Goal: Task Accomplishment & Management: Use online tool/utility

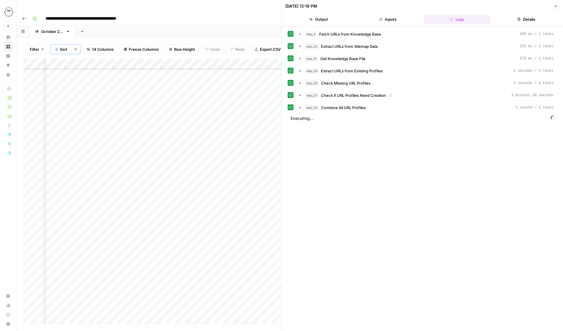
scroll to position [593, 284]
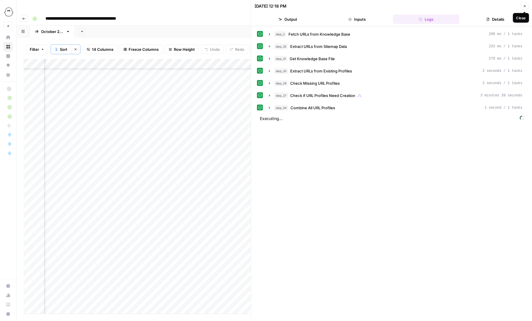
click at [525, 6] on icon "button" at bounding box center [525, 6] width 4 height 4
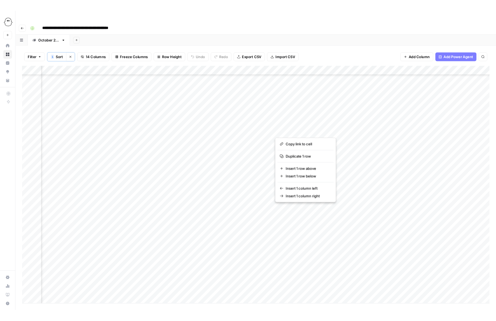
scroll to position [609, 241]
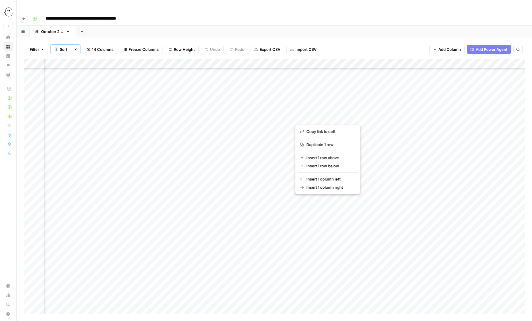
click at [487, 117] on div "Add Column" at bounding box center [275, 186] width 502 height 254
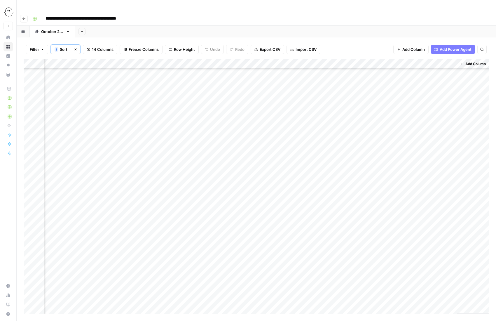
scroll to position [586, 357]
click at [315, 160] on div "Add Column" at bounding box center [256, 186] width 465 height 254
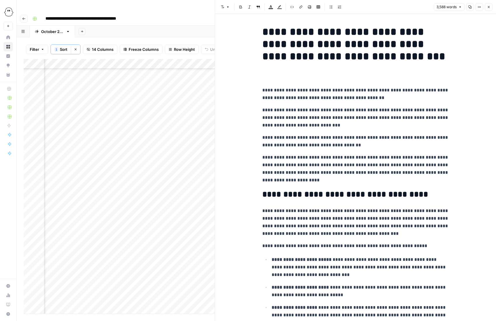
click at [488, 7] on icon "button" at bounding box center [489, 7] width 4 height 4
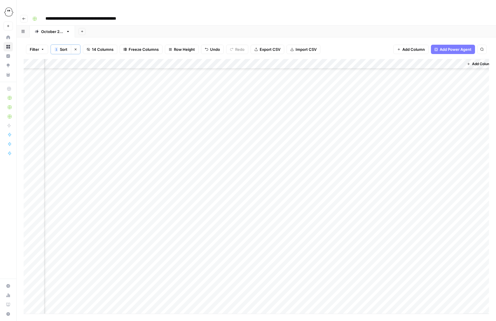
scroll to position [594, 350]
click at [203, 132] on div "Add Column" at bounding box center [256, 186] width 465 height 254
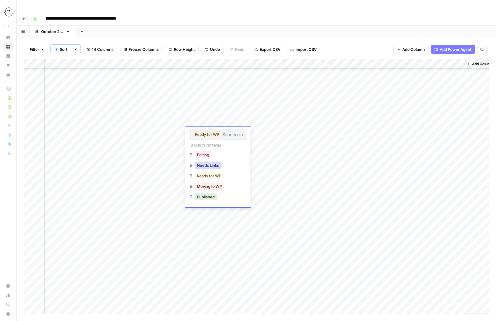
click at [205, 168] on button "Needs Links" at bounding box center [208, 165] width 27 height 7
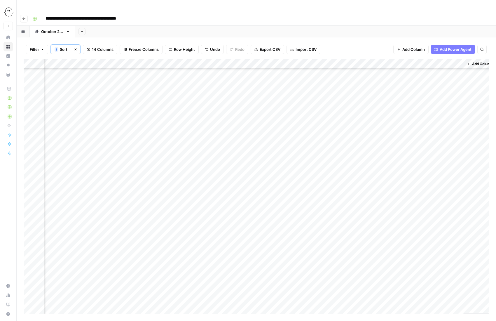
click at [203, 141] on div "Add Column" at bounding box center [256, 186] width 465 height 254
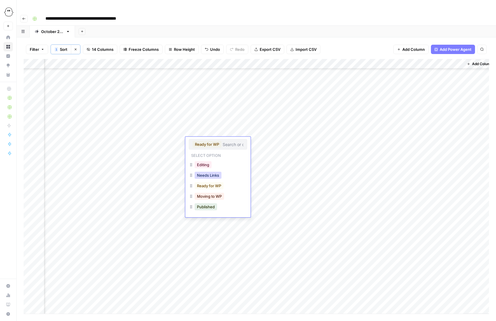
click at [212, 174] on button "Needs Links" at bounding box center [208, 175] width 27 height 7
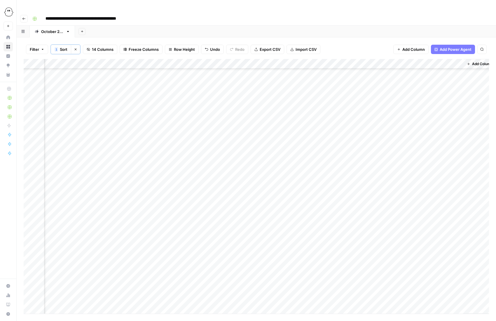
click at [200, 121] on div "Add Column" at bounding box center [256, 186] width 465 height 254
click at [209, 157] on button "Needs Links" at bounding box center [208, 155] width 27 height 7
click at [421, 59] on div "Add Column" at bounding box center [256, 186] width 465 height 254
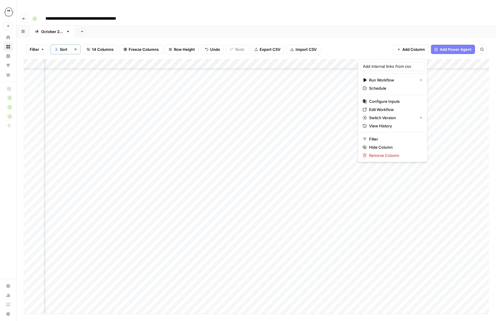
click at [415, 141] on div "Add Column" at bounding box center [256, 186] width 465 height 254
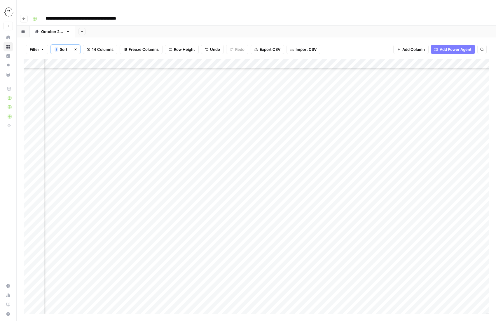
click at [421, 130] on div "Add Column" at bounding box center [256, 186] width 465 height 254
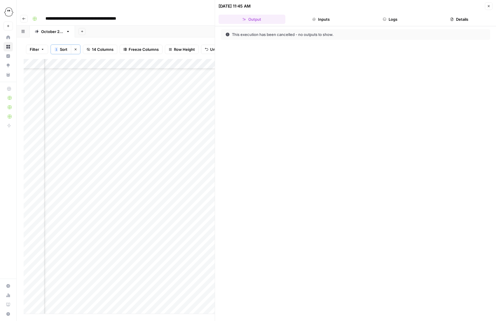
click at [394, 20] on button "Logs" at bounding box center [390, 19] width 67 height 9
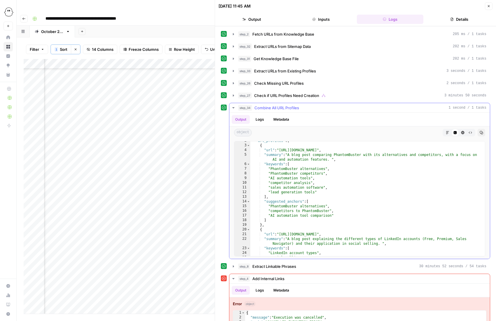
scroll to position [11, 0]
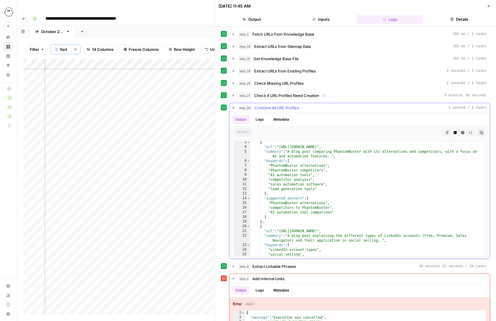
click at [234, 107] on icon "button" at bounding box center [233, 107] width 2 height 1
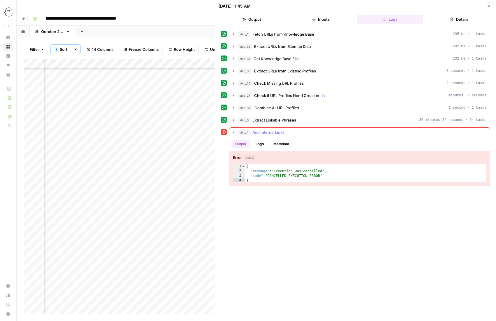
click at [261, 145] on button "Logs" at bounding box center [259, 143] width 15 height 9
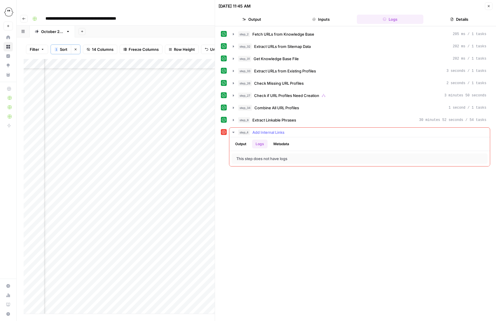
click at [236, 142] on button "Output" at bounding box center [241, 143] width 18 height 9
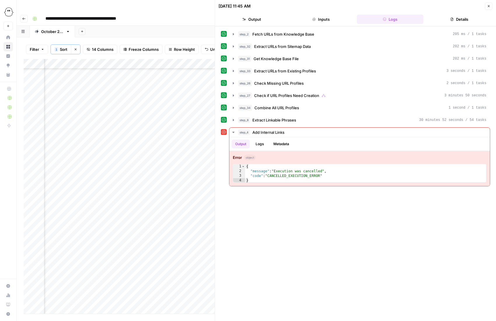
click at [462, 20] on button "Details" at bounding box center [459, 19] width 67 height 9
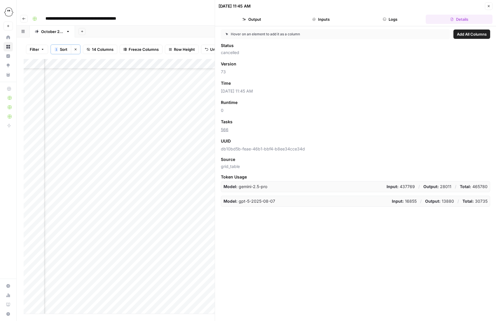
click at [404, 19] on button "Logs" at bounding box center [390, 19] width 67 height 9
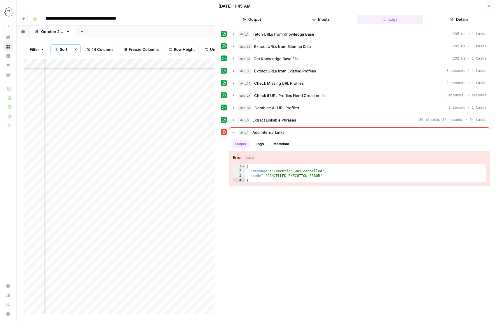
click at [256, 18] on button "Output" at bounding box center [252, 19] width 67 height 9
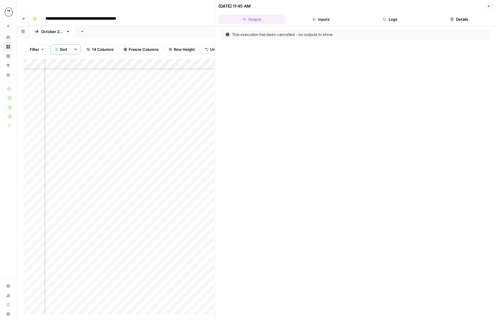
click at [490, 7] on icon "button" at bounding box center [489, 6] width 4 height 4
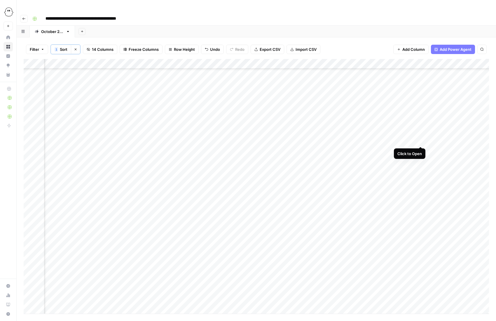
click at [421, 141] on div "Add Column" at bounding box center [256, 186] width 465 height 254
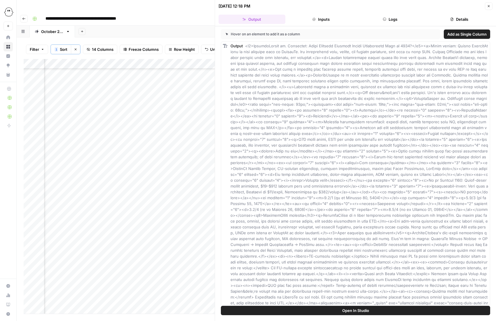
click at [401, 17] on button "Logs" at bounding box center [390, 19] width 67 height 9
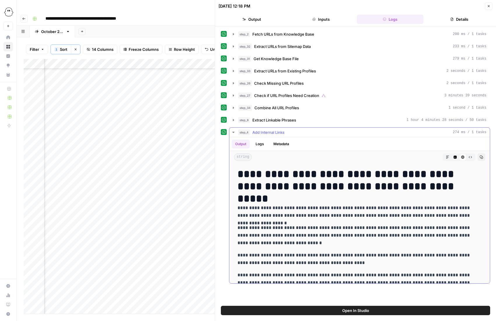
click at [259, 144] on button "Logs" at bounding box center [259, 143] width 15 height 9
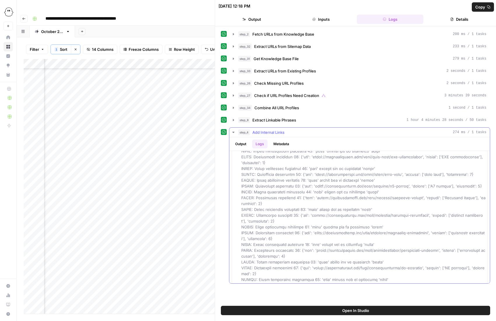
scroll to position [745, 0]
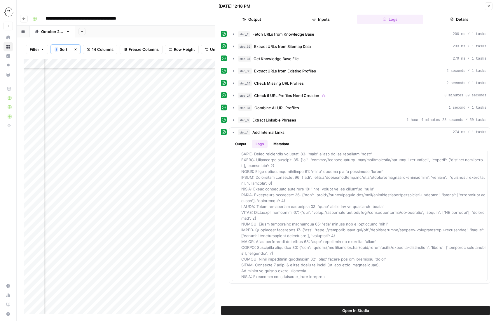
click at [486, 7] on button "Close" at bounding box center [489, 6] width 8 height 8
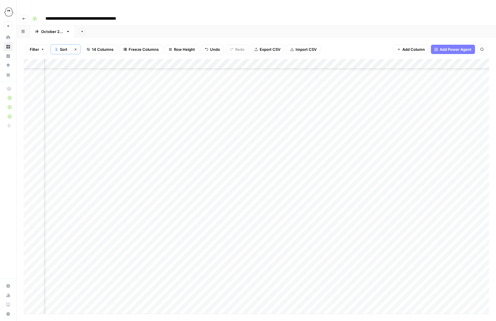
click at [421, 59] on div "Add Column" at bounding box center [256, 186] width 465 height 254
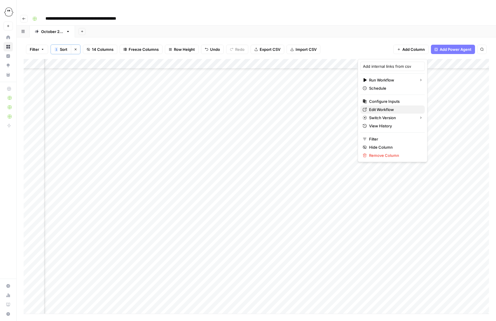
click at [378, 109] on span "Edit Workflow" at bounding box center [394, 109] width 51 height 6
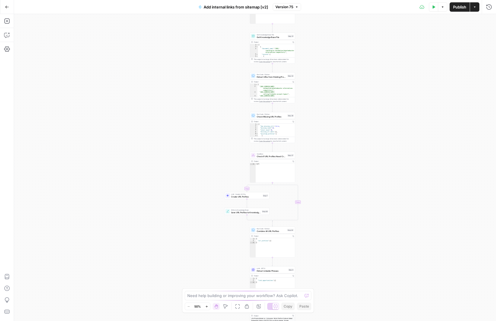
click at [298, 9] on button "Version 75" at bounding box center [287, 7] width 28 height 8
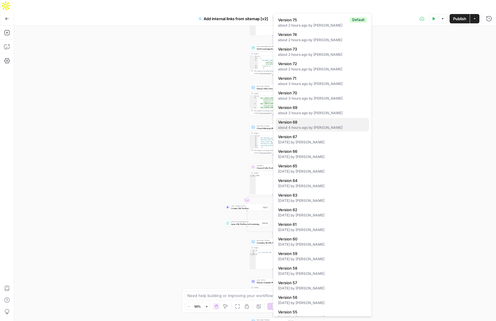
click at [286, 123] on span "Version 68" at bounding box center [321, 122] width 86 height 6
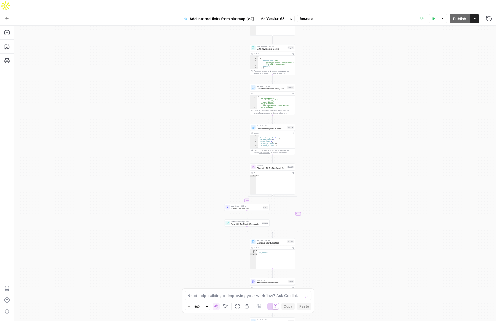
click at [303, 16] on span "Restore" at bounding box center [306, 18] width 13 height 5
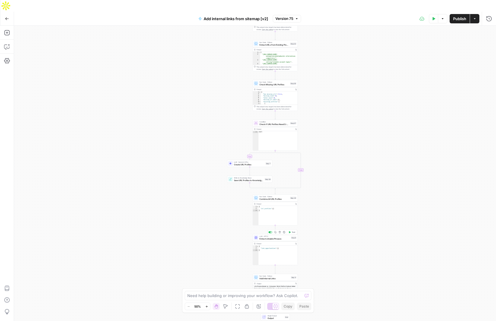
click at [266, 234] on div "LLM · GPT-5 Extract Linkable Phrases Step 8 Copy step Delete step Add Note Test" at bounding box center [275, 237] width 45 height 7
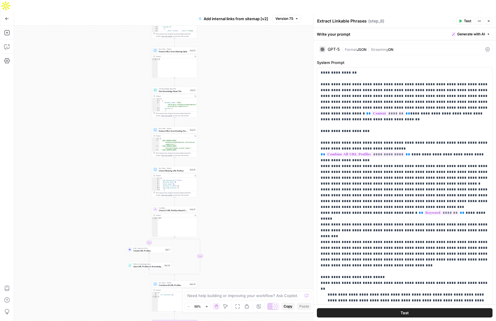
drag, startPoint x: 215, startPoint y: 92, endPoint x: 114, endPoint y: 177, distance: 132.1
click at [114, 178] on div "true false Workflow Input Settings Inputs Get Knowledge Base File Fetch URLs fr…" at bounding box center [255, 179] width 482 height 307
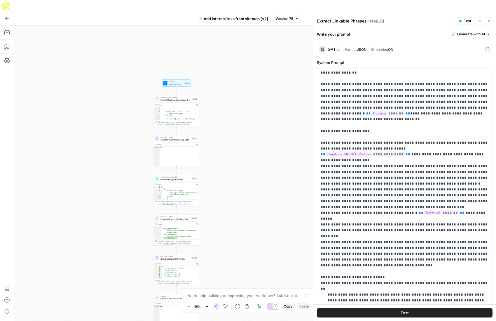
drag, startPoint x: 243, startPoint y: 52, endPoint x: 245, endPoint y: 140, distance: 88.1
click at [245, 140] on div "true false Workflow Input Settings Inputs Get Knowledge Base File Fetch URLs fr…" at bounding box center [255, 179] width 482 height 307
click at [167, 98] on span "Fetch URLs from Knowledge Base" at bounding box center [175, 99] width 30 height 3
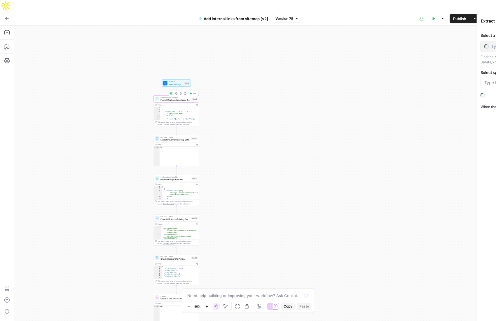
type textarea "Fetch URLs from Knowledge Base"
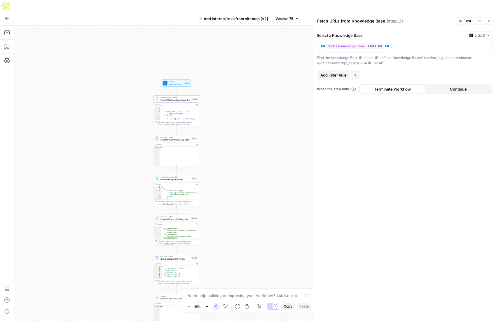
click at [462, 16] on span "Publish" at bounding box center [459, 19] width 13 height 6
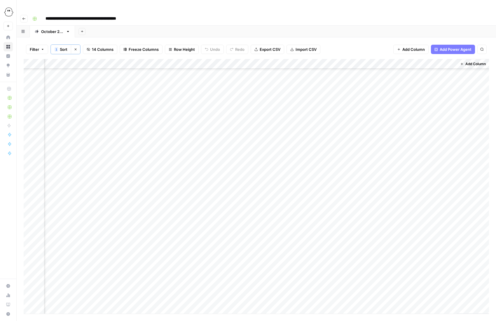
scroll to position [562, 357]
click at [366, 193] on div "Add Column" at bounding box center [256, 186] width 465 height 254
click at [389, 194] on div "Add Column" at bounding box center [256, 186] width 465 height 254
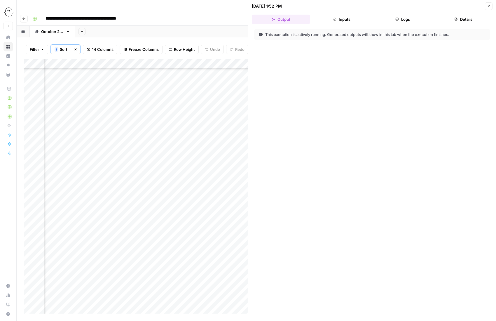
click at [412, 20] on button "Logs" at bounding box center [402, 19] width 58 height 9
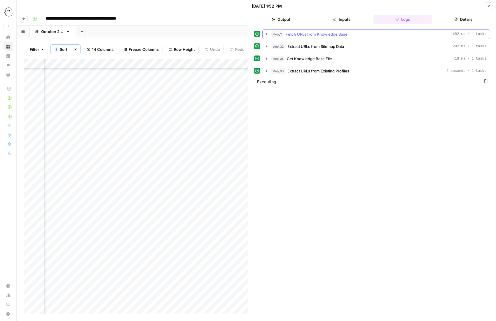
click at [268, 33] on icon "button" at bounding box center [266, 34] width 5 height 5
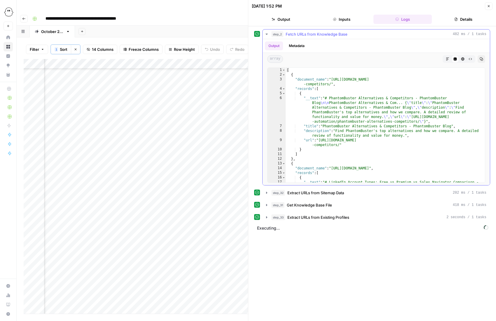
click at [267, 33] on icon "button" at bounding box center [266, 34] width 5 height 5
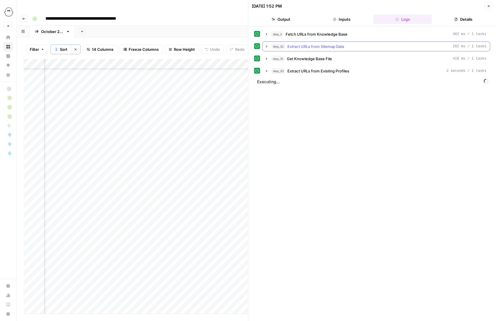
click at [266, 45] on icon "button" at bounding box center [266, 46] width 5 height 5
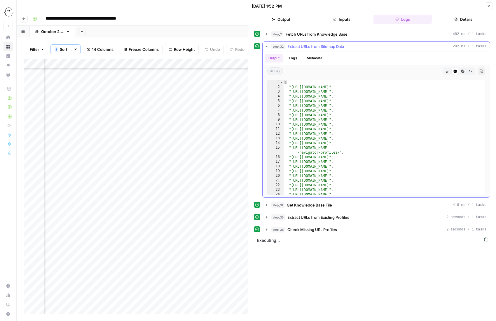
click at [266, 45] on icon "button" at bounding box center [266, 46] width 5 height 5
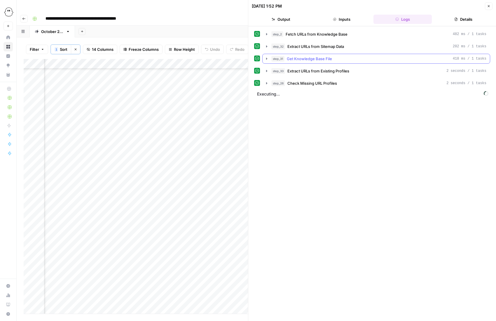
click at [264, 57] on icon "button" at bounding box center [266, 58] width 5 height 5
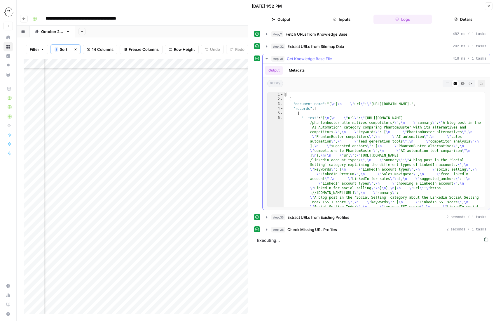
click at [266, 58] on icon "button" at bounding box center [267, 58] width 2 height 1
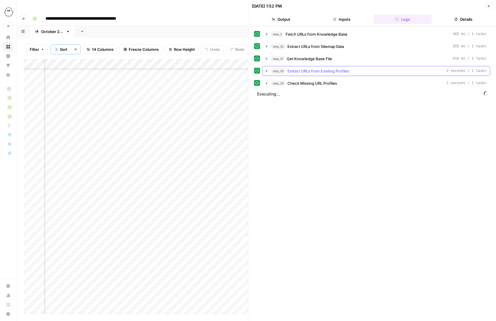
click at [265, 70] on icon "button" at bounding box center [266, 71] width 5 height 5
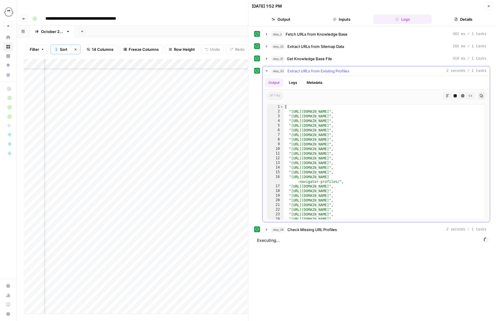
click at [265, 70] on icon "button" at bounding box center [266, 71] width 5 height 5
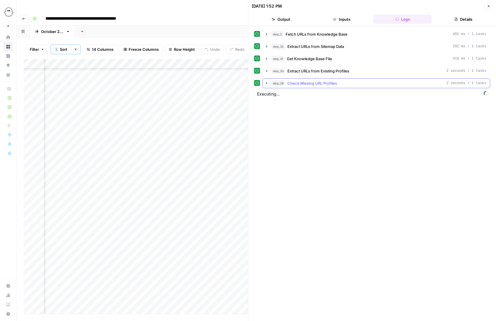
click at [265, 81] on icon "button" at bounding box center [266, 83] width 5 height 5
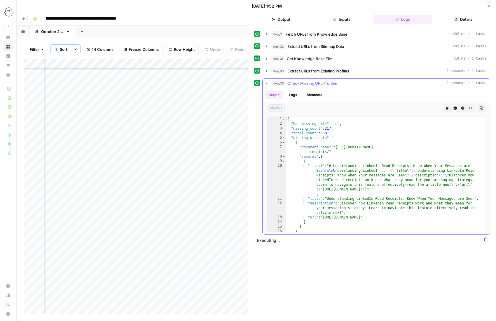
click at [267, 83] on icon "button" at bounding box center [267, 83] width 2 height 1
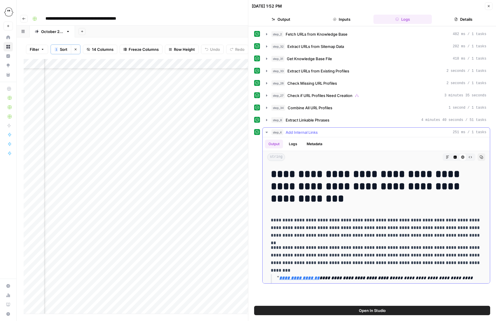
click at [295, 143] on button "Logs" at bounding box center [292, 143] width 15 height 9
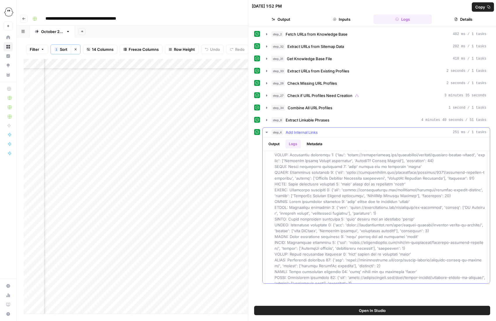
scroll to position [203, 0]
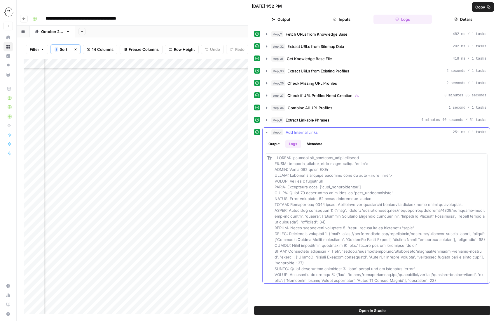
scroll to position [523, 0]
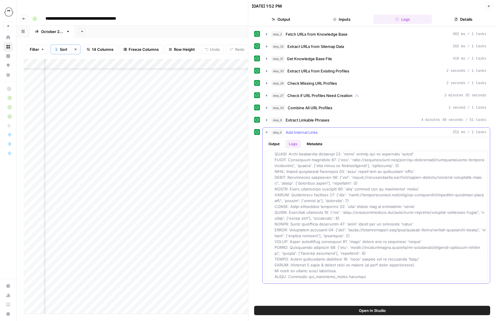
click at [267, 131] on icon "button" at bounding box center [266, 132] width 5 height 5
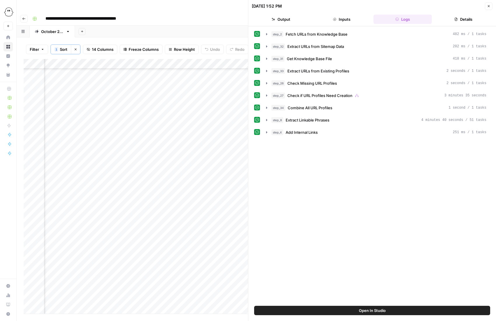
click at [488, 7] on icon "button" at bounding box center [489, 6] width 4 height 4
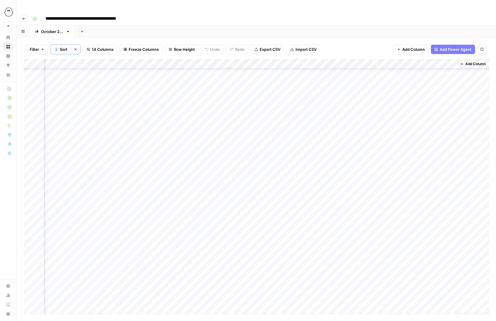
scroll to position [562, 350]
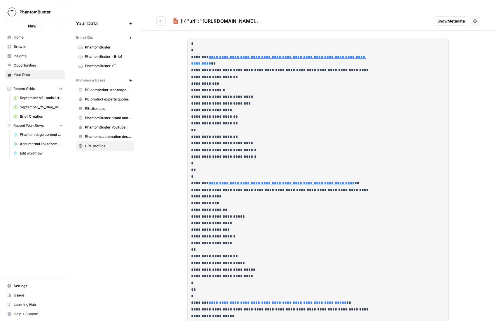
click at [17, 296] on span "Usage" at bounding box center [38, 294] width 49 height 5
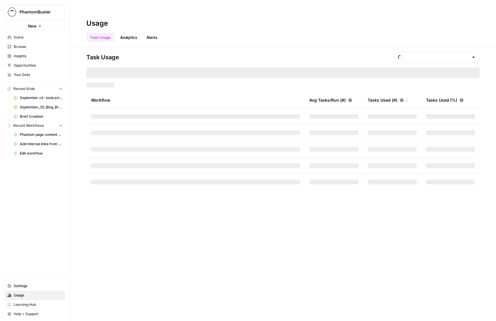
type input "October Tasks"
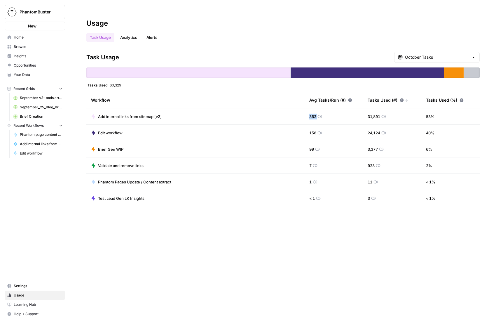
drag, startPoint x: 309, startPoint y: 105, endPoint x: 317, endPoint y: 105, distance: 8.2
click at [317, 113] on div "362" at bounding box center [315, 116] width 13 height 6
click at [19, 47] on span "Browse" at bounding box center [38, 46] width 49 height 5
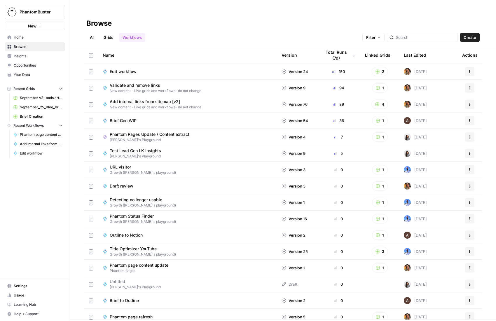
click at [108, 33] on link "Grids" at bounding box center [108, 37] width 17 height 9
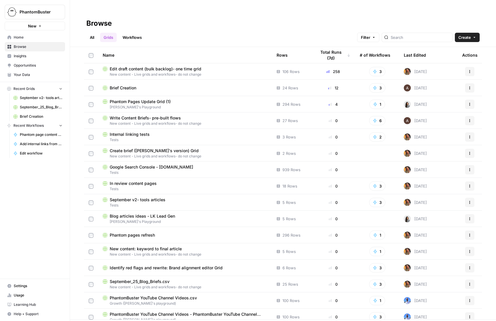
click at [153, 66] on span "Edit draft content (bulk backlog)- one time grid" at bounding box center [156, 69] width 92 height 6
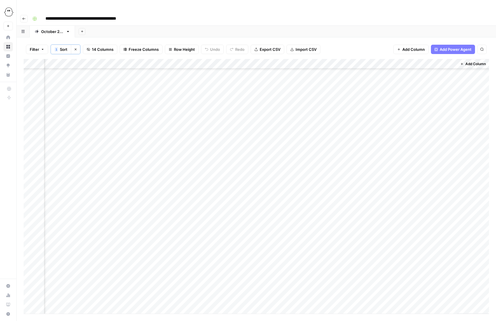
scroll to position [541, 357]
click at [399, 185] on div "Add Column" at bounding box center [256, 186] width 465 height 254
click at [392, 184] on div "Add Column" at bounding box center [256, 186] width 465 height 254
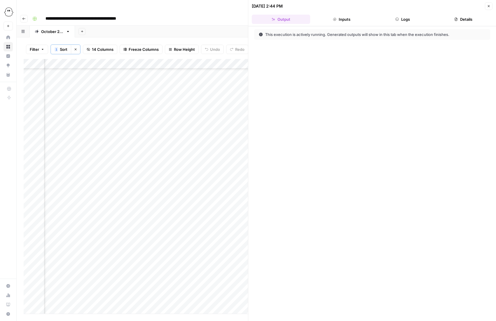
click at [339, 19] on button "Inputs" at bounding box center [341, 19] width 58 height 9
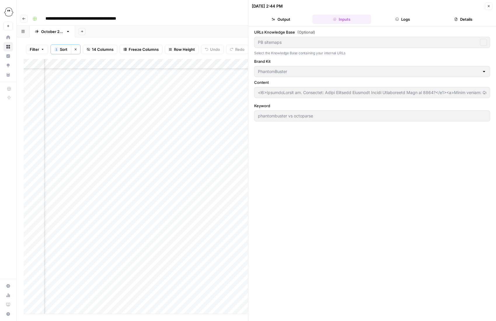
type input "PB sitemaps"
click at [390, 18] on button "Logs" at bounding box center [402, 19] width 58 height 9
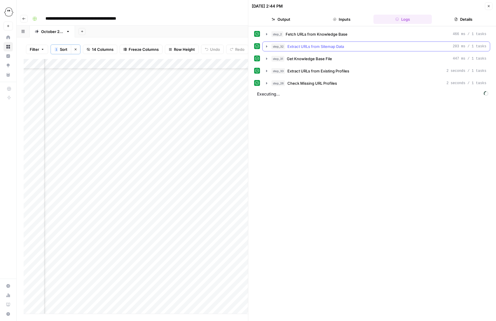
click at [267, 46] on icon "button" at bounding box center [266, 46] width 5 height 5
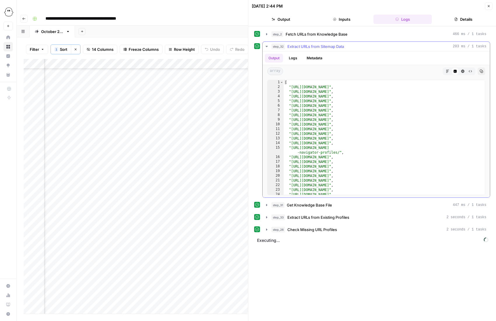
click at [267, 46] on icon "button" at bounding box center [266, 46] width 5 height 5
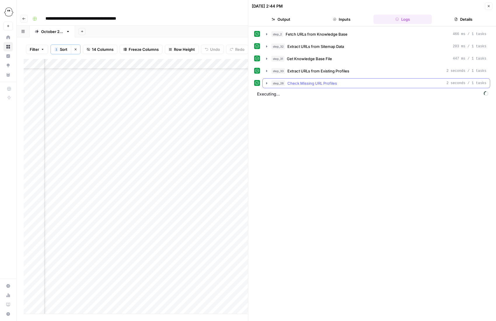
click at [267, 83] on icon "button" at bounding box center [266, 83] width 1 height 2
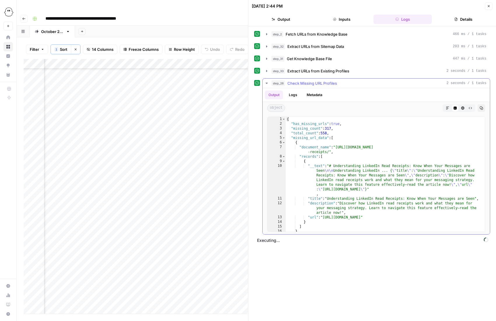
click at [267, 83] on icon "button" at bounding box center [266, 83] width 5 height 5
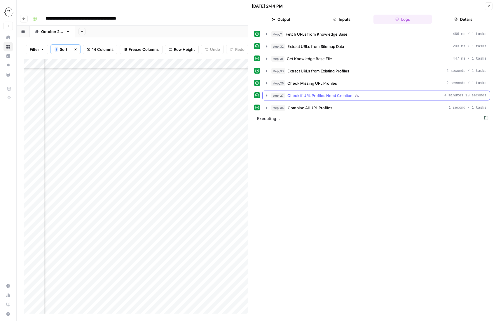
click at [268, 96] on icon "button" at bounding box center [266, 95] width 5 height 5
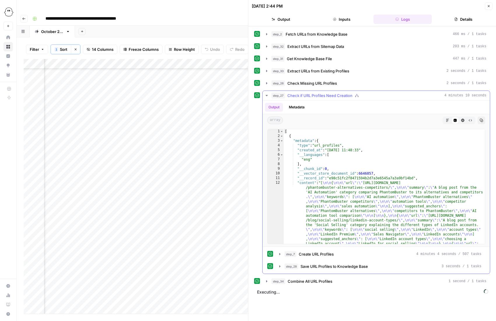
click at [267, 96] on icon "button" at bounding box center [266, 95] width 5 height 5
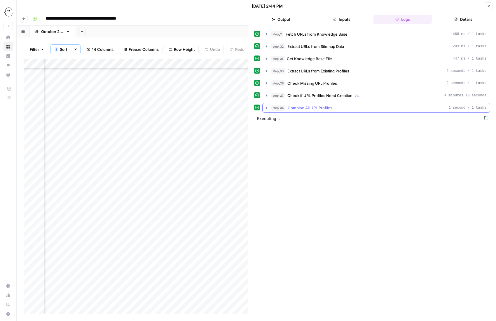
click at [266, 107] on icon "button" at bounding box center [266, 107] width 5 height 5
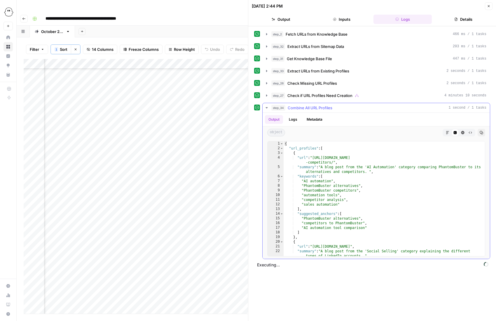
click at [266, 107] on icon "button" at bounding box center [267, 107] width 2 height 1
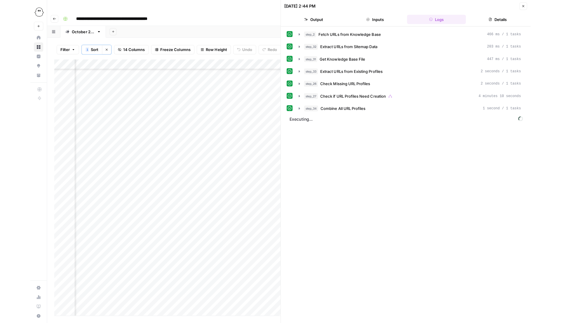
scroll to position [541, 555]
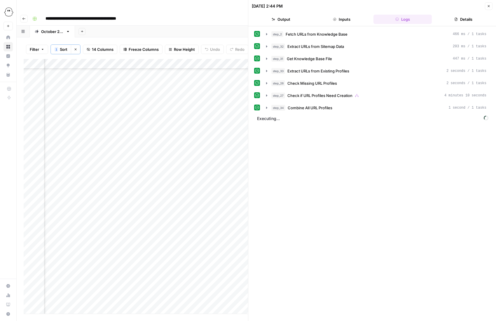
click at [194, 59] on div "Add Column" at bounding box center [136, 186] width 224 height 254
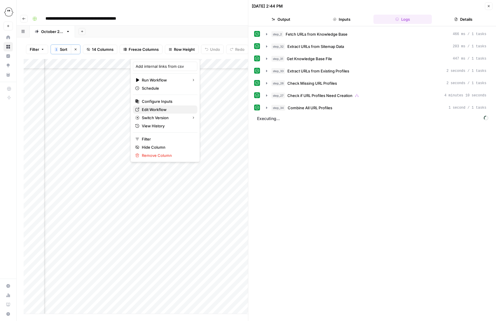
click at [158, 109] on span "Edit Workflow" at bounding box center [167, 109] width 51 height 6
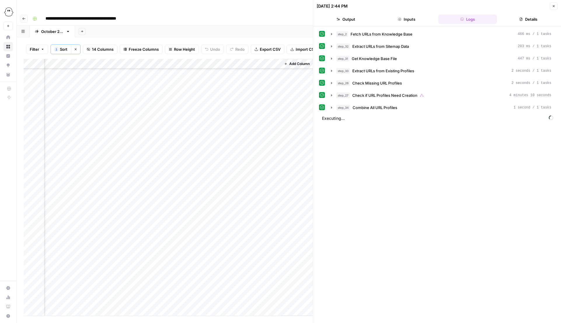
scroll to position [541, 534]
click at [496, 6] on button "Close" at bounding box center [554, 6] width 8 height 8
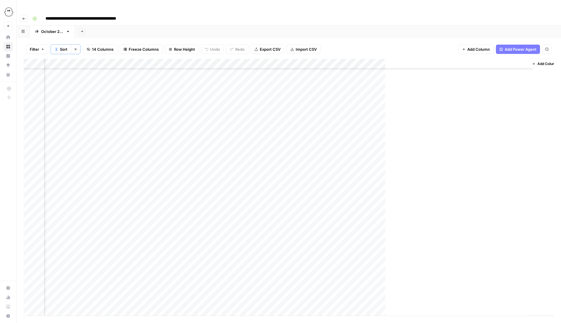
scroll to position [541, 286]
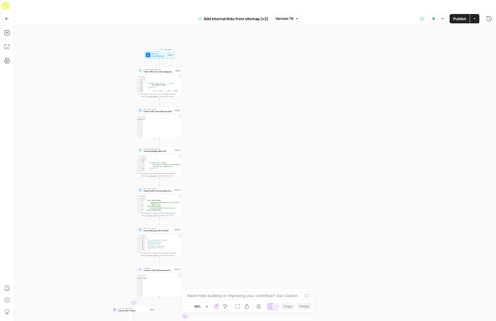
click at [158, 55] on span "Input Settings" at bounding box center [159, 56] width 15 height 3
click at [376, 50] on div at bounding box center [407, 46] width 167 height 11
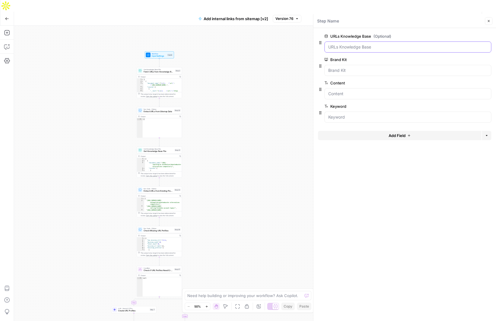
click at [362, 48] on Base "URLs Knowledge Base (Optional)" at bounding box center [407, 47] width 159 height 6
click at [352, 72] on Kit "Brand Kit" at bounding box center [407, 70] width 159 height 6
click at [160, 70] on span "Fetch URLs from Knowledge Base" at bounding box center [159, 71] width 30 height 3
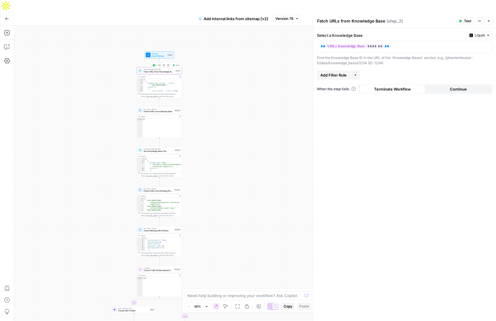
click at [177, 64] on span "Test" at bounding box center [178, 65] width 4 height 3
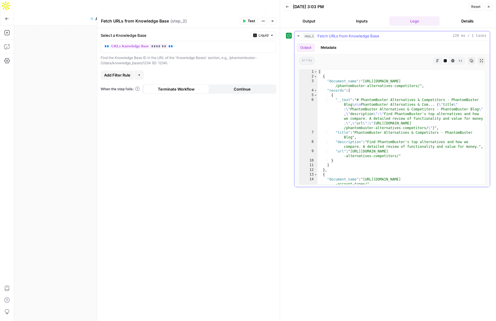
click at [298, 35] on icon "button" at bounding box center [298, 36] width 5 height 5
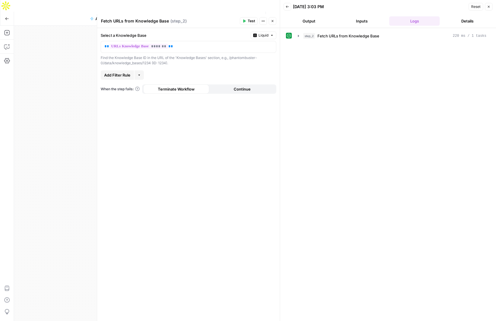
click at [275, 21] on button "Close" at bounding box center [273, 21] width 8 height 8
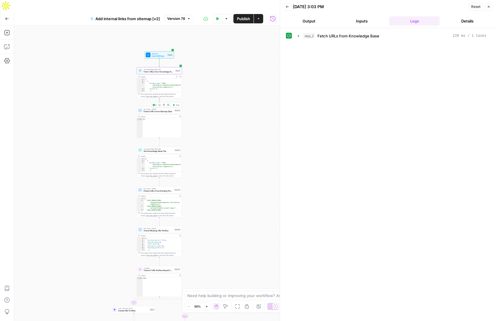
click at [175, 103] on button "Test" at bounding box center [176, 105] width 9 height 4
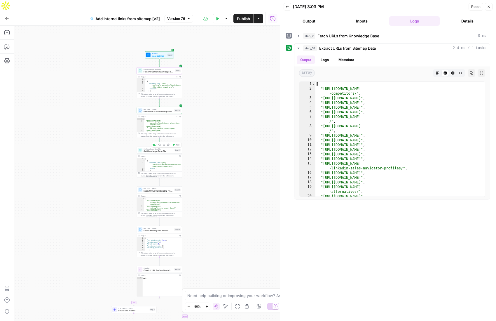
click at [176, 143] on span "Test" at bounding box center [178, 144] width 4 height 3
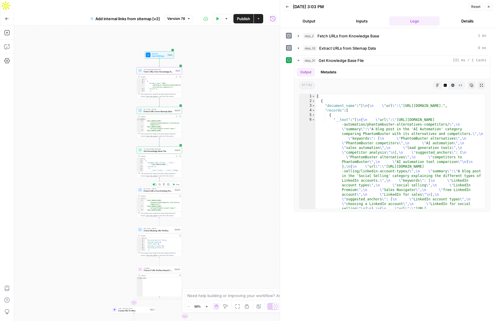
click at [176, 182] on button "Test" at bounding box center [176, 184] width 9 height 4
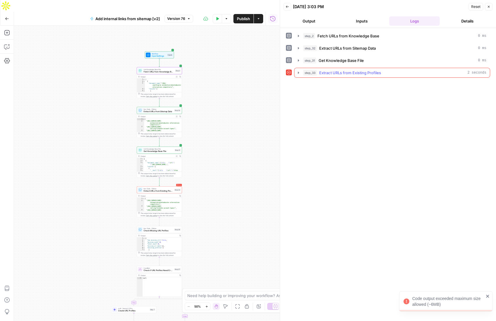
click at [298, 72] on icon "button" at bounding box center [298, 72] width 1 height 2
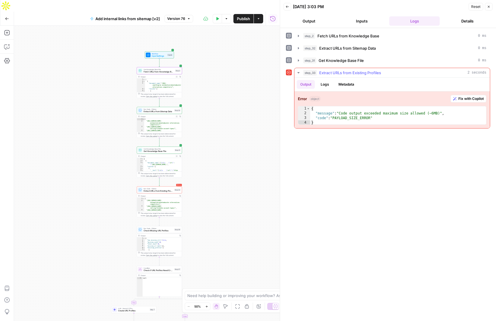
click at [322, 84] on button "Logs" at bounding box center [324, 84] width 15 height 9
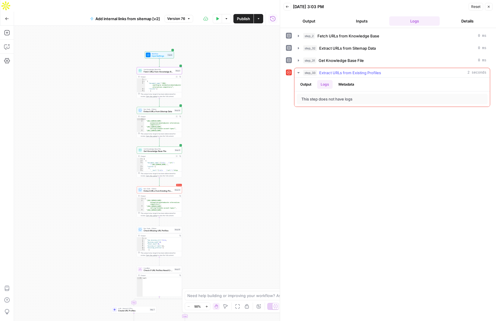
click at [304, 84] on button "Output" at bounding box center [306, 84] width 18 height 9
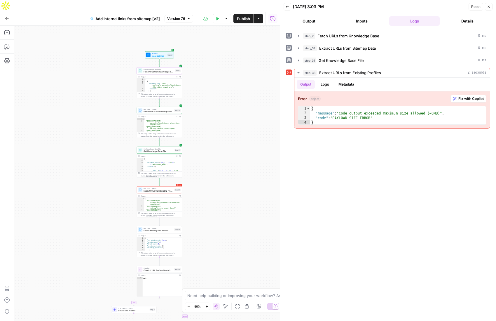
type textarea "**********"
click at [157, 198] on div "[ "https://phantombuster.com/blog/ai -automation/phantombuster-alternatives -co…" at bounding box center [163, 208] width 38 height 21
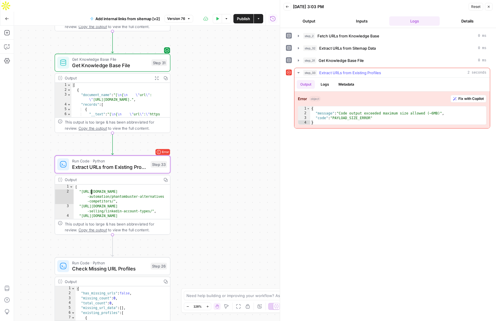
click at [462, 98] on span "Fix with Copilot" at bounding box center [470, 98] width 25 height 5
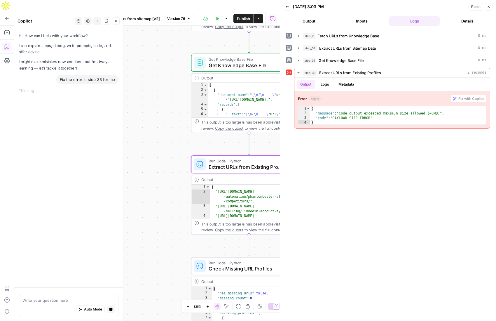
click at [76, 228] on div "Hi! How can I help with your workflow? I can explain steps, debug, write prompt…" at bounding box center [68, 157] width 109 height 259
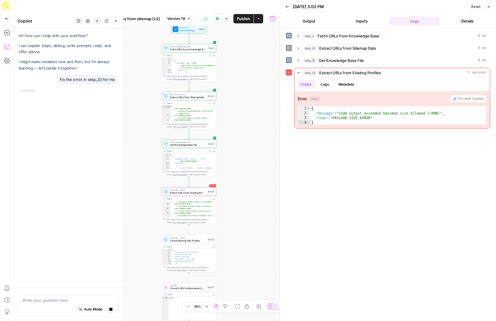
scroll to position [79, 0]
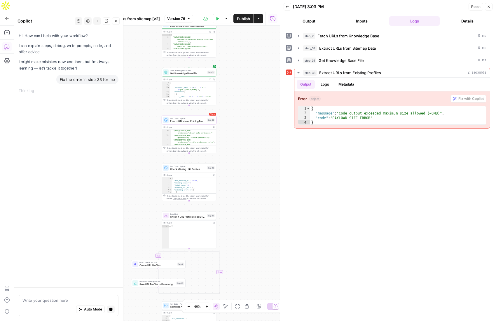
drag, startPoint x: 238, startPoint y: 223, endPoint x: 238, endPoint y: 151, distance: 72.1
click at [238, 151] on div "true false Workflow Input Settings Inputs Get Knowledge Base File Fetch URLs fr…" at bounding box center [147, 179] width 266 height 307
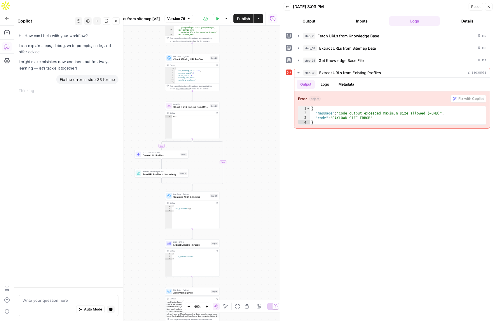
drag, startPoint x: 252, startPoint y: 242, endPoint x: 257, endPoint y: 127, distance: 115.6
click at [257, 127] on div "true false Workflow Input Settings Inputs Get Knowledge Base File Fetch URLs fr…" at bounding box center [147, 179] width 266 height 307
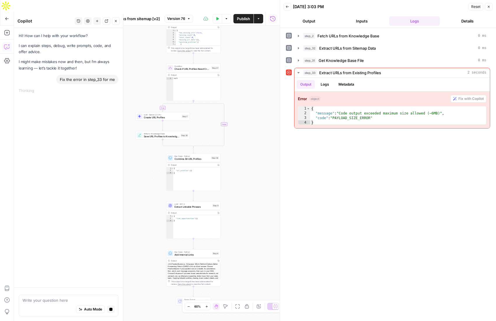
drag, startPoint x: 246, startPoint y: 244, endPoint x: 247, endPoint y: 154, distance: 89.6
click at [247, 154] on div "true false Workflow Input Settings Inputs Get Knowledge Base File Fetch URLs fr…" at bounding box center [147, 179] width 266 height 307
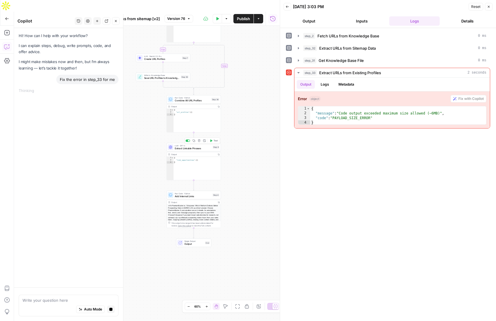
click at [186, 146] on span "Extract Linkable Phrases" at bounding box center [193, 148] width 36 height 4
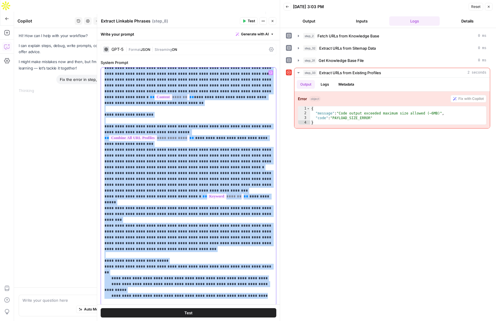
scroll to position [0, 0]
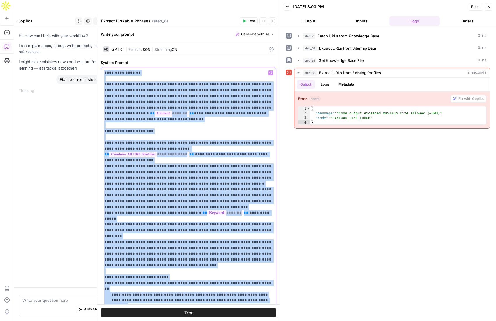
drag, startPoint x: 256, startPoint y: 260, endPoint x: 103, endPoint y: 71, distance: 243.1
click at [103, 71] on div "**********" at bounding box center [188, 186] width 175 height 238
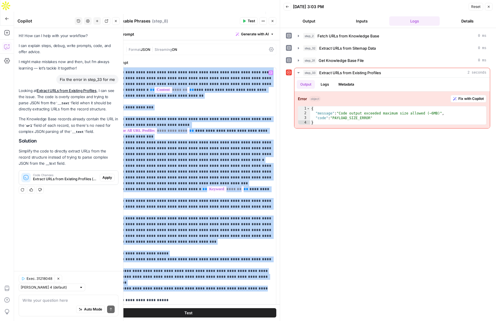
click at [107, 176] on span "Apply" at bounding box center [107, 177] width 10 height 5
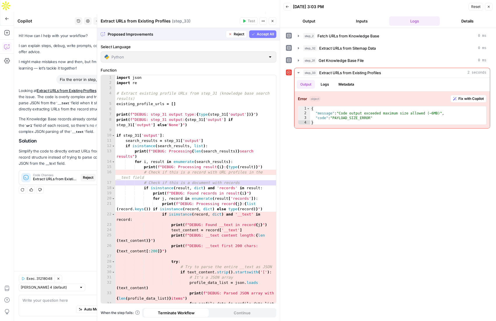
click at [259, 34] on span "Accept All" at bounding box center [265, 34] width 17 height 5
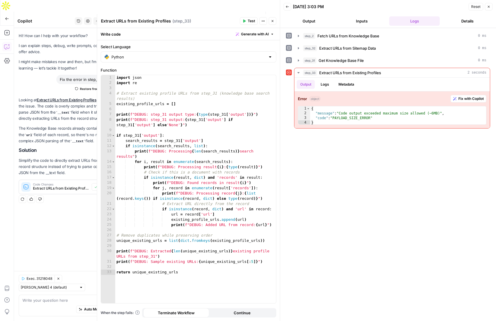
click at [245, 20] on icon "button" at bounding box center [244, 21] width 4 height 4
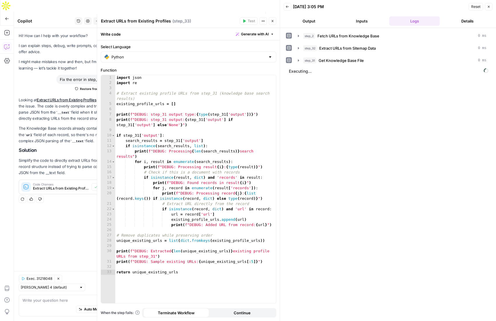
click at [272, 22] on icon "button" at bounding box center [273, 21] width 4 height 4
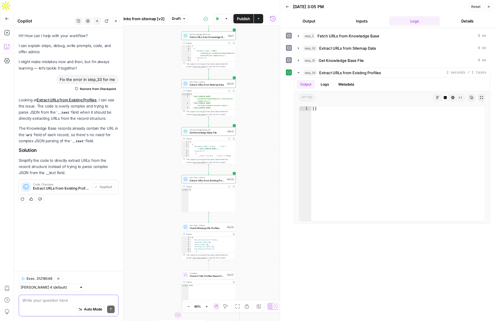
click at [44, 301] on textarea at bounding box center [68, 300] width 92 height 6
type textarea "it's not returning anything"
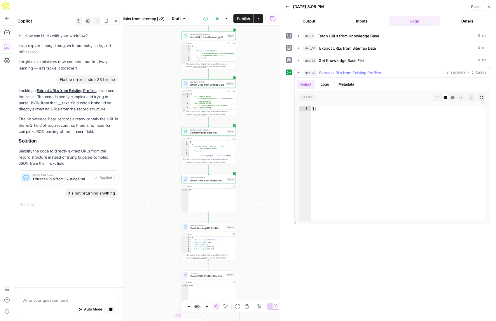
click at [326, 87] on button "Logs" at bounding box center [324, 84] width 15 height 9
click at [323, 83] on button "Logs" at bounding box center [324, 84] width 15 height 9
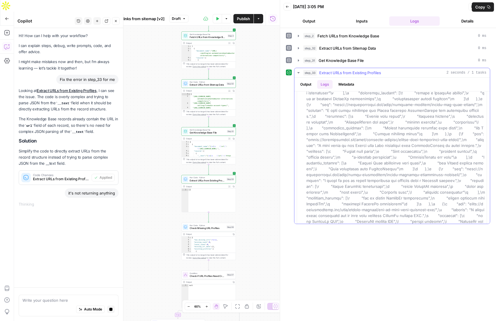
scroll to position [5266, 0]
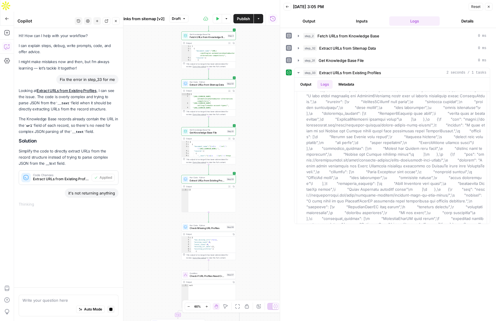
click at [184, 17] on icon "button" at bounding box center [184, 19] width 4 height 4
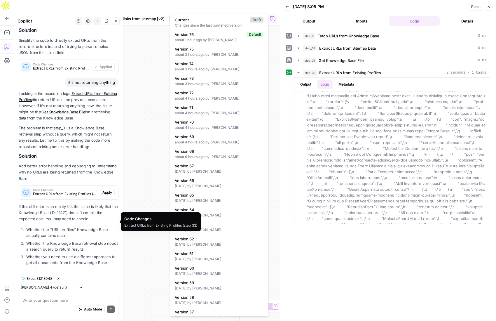
scroll to position [121, 0]
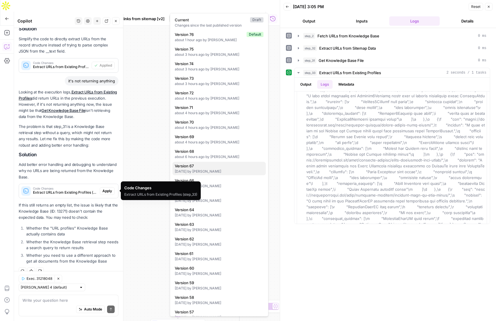
click at [190, 168] on span "Version 67" at bounding box center [218, 166] width 86 height 6
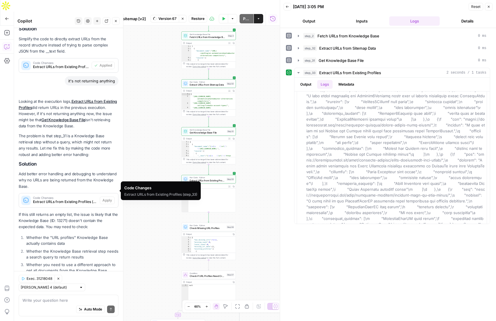
scroll to position [131, 0]
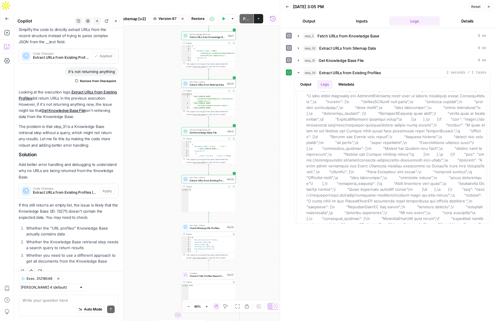
click at [195, 16] on span "Restore" at bounding box center [197, 18] width 13 height 5
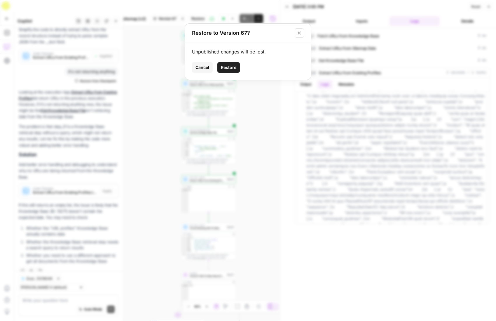
click at [230, 68] on span "Restore" at bounding box center [228, 67] width 15 height 6
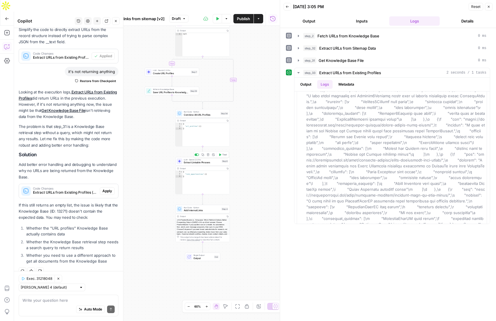
click at [206, 160] on span "Extract Linkable Phrases" at bounding box center [202, 162] width 36 height 4
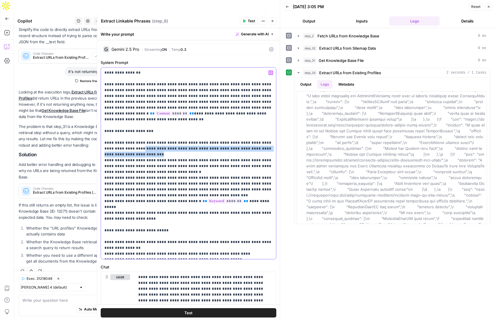
drag, startPoint x: 126, startPoint y: 142, endPoint x: 128, endPoint y: 147, distance: 5.1
click at [128, 147] on p "**********" at bounding box center [188, 163] width 168 height 187
click at [244, 145] on p "**********" at bounding box center [188, 163] width 168 height 187
click at [168, 165] on p "**********" at bounding box center [188, 163] width 168 height 187
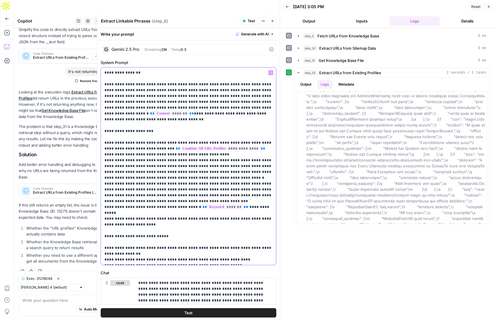
click at [200, 167] on p "**********" at bounding box center [188, 166] width 168 height 193
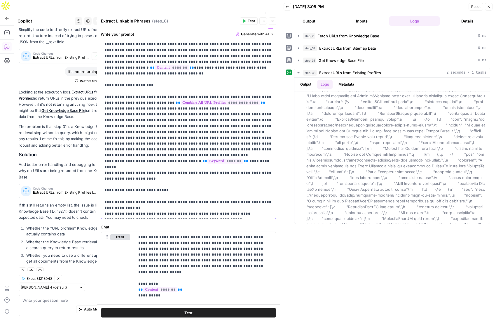
scroll to position [54, 0]
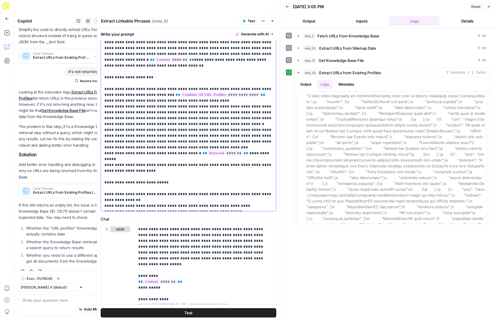
click at [156, 158] on p "**********" at bounding box center [188, 112] width 168 height 193
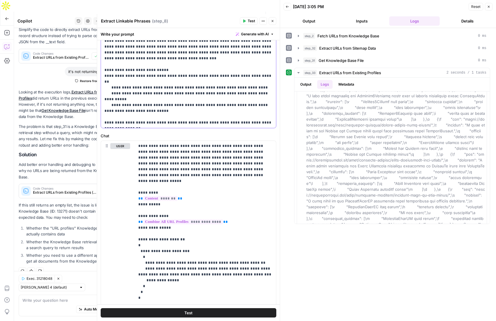
scroll to position [211, 0]
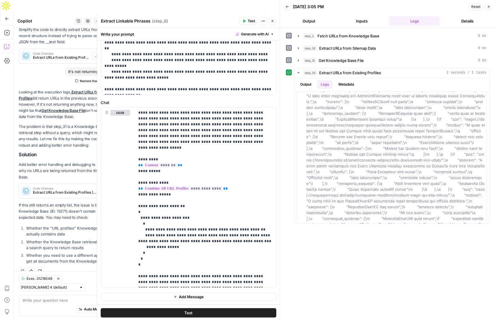
click at [248, 20] on span "Test" at bounding box center [251, 20] width 7 height 5
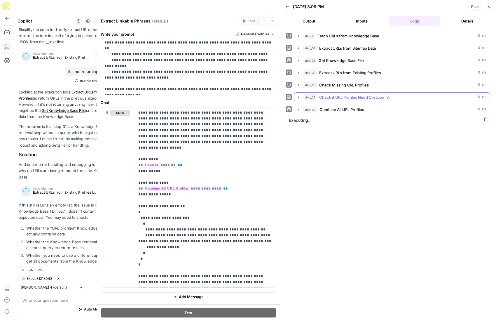
click at [299, 97] on icon "button" at bounding box center [298, 97] width 5 height 5
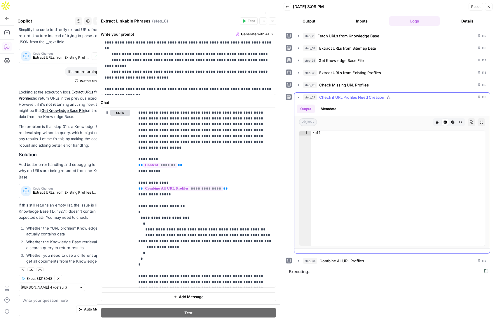
click at [298, 97] on icon "button" at bounding box center [298, 97] width 2 height 1
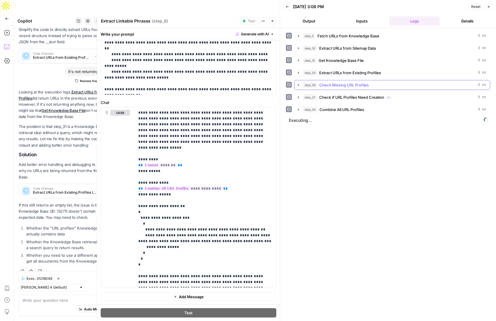
click at [298, 84] on icon "button" at bounding box center [298, 85] width 1 height 2
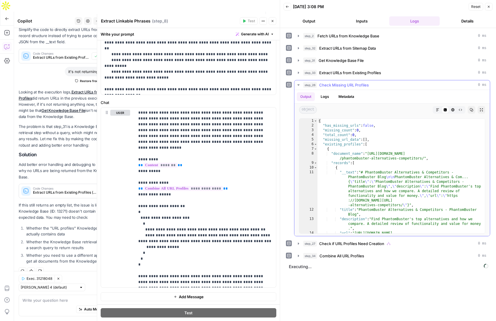
click at [298, 84] on icon "button" at bounding box center [298, 84] width 2 height 1
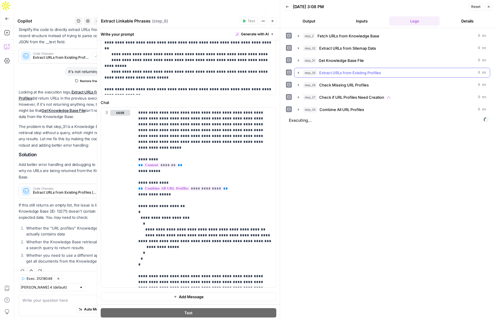
click at [297, 71] on icon "button" at bounding box center [298, 72] width 5 height 5
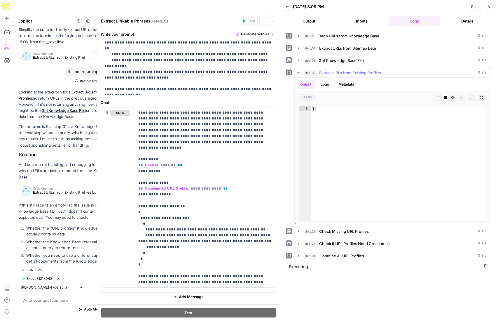
click at [297, 71] on icon "button" at bounding box center [298, 72] width 5 height 5
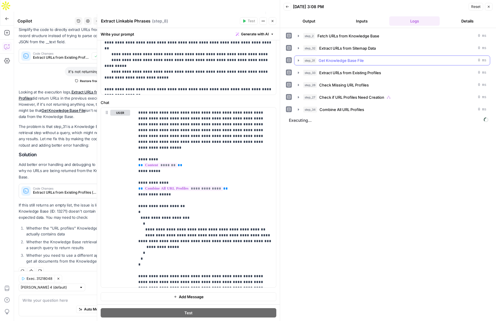
click at [297, 60] on icon "button" at bounding box center [298, 60] width 5 height 5
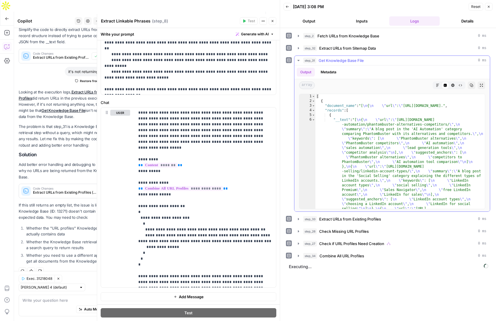
click at [297, 60] on icon "button" at bounding box center [298, 60] width 5 height 5
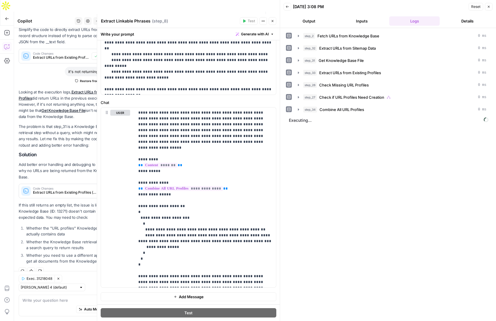
click at [273, 18] on button "Close" at bounding box center [273, 21] width 8 height 8
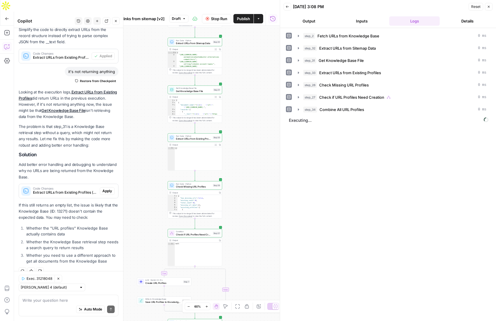
click at [215, 16] on span "Stop Run" at bounding box center [219, 19] width 16 height 6
click at [216, 129] on span "Test" at bounding box center [217, 130] width 4 height 3
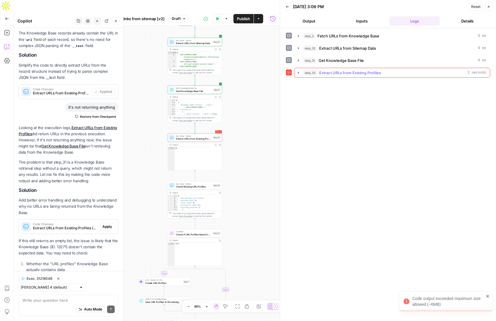
scroll to position [131, 0]
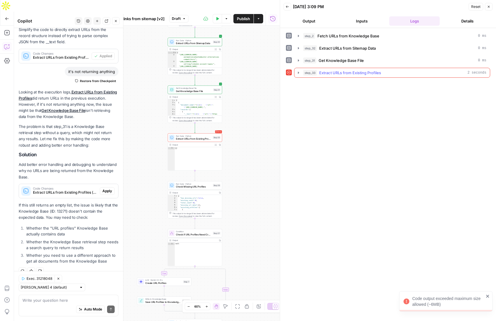
click at [299, 72] on icon "button" at bounding box center [298, 72] width 5 height 5
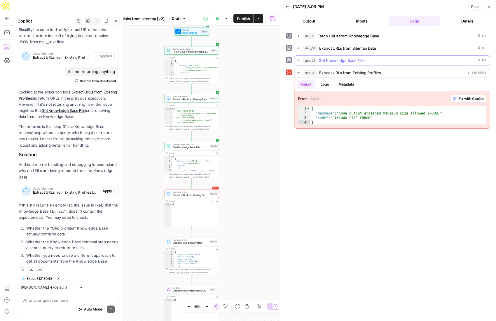
click at [298, 60] on icon "button" at bounding box center [298, 60] width 1 height 2
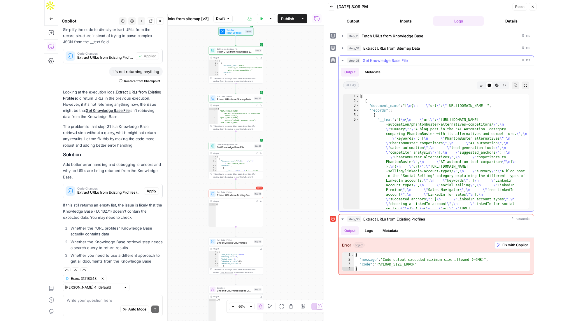
scroll to position [0, 0]
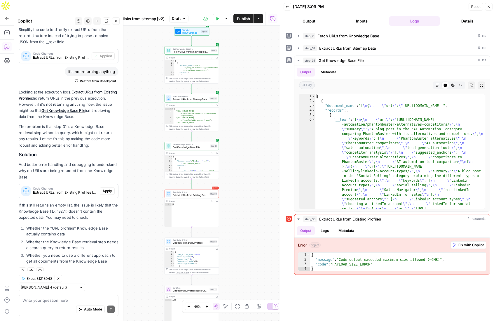
click at [191, 50] on span "Fetch URLs from Knowledge Base" at bounding box center [191, 52] width 36 height 4
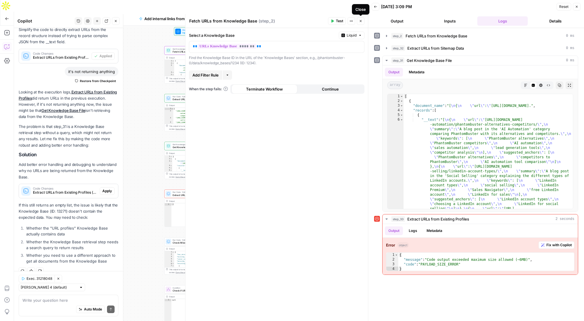
click at [361, 22] on icon "button" at bounding box center [361, 21] width 4 height 4
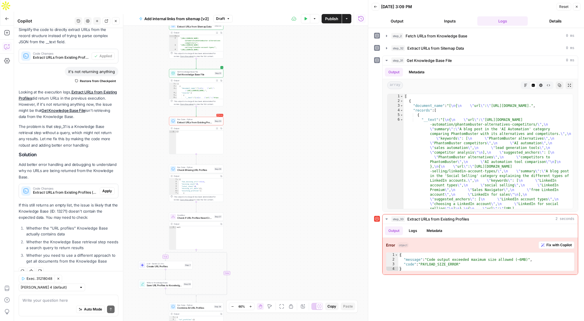
drag, startPoint x: 282, startPoint y: 250, endPoint x: 291, endPoint y: 167, distance: 83.4
click at [291, 167] on div "true false Workflow Input Settings Inputs Get Knowledge Base File Fetch URLs fr…" at bounding box center [191, 179] width 354 height 307
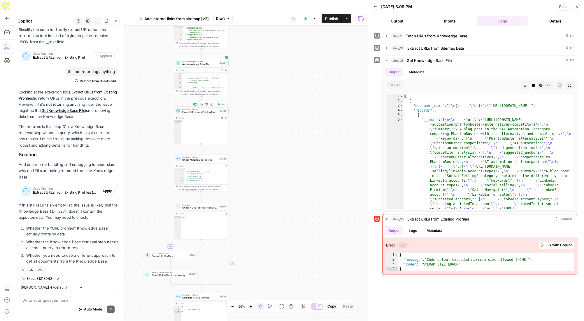
click at [188, 110] on span "Extract URLs from Existing Profiles" at bounding box center [200, 112] width 36 height 4
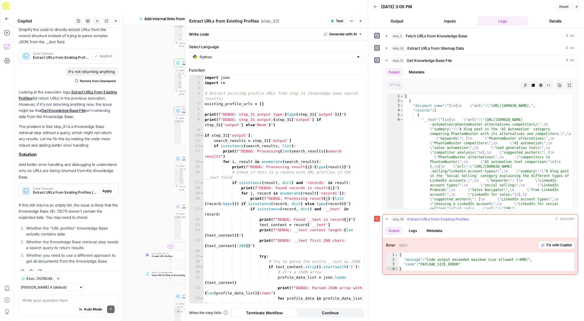
click at [496, 244] on span "Fix with Copilot" at bounding box center [559, 244] width 25 height 5
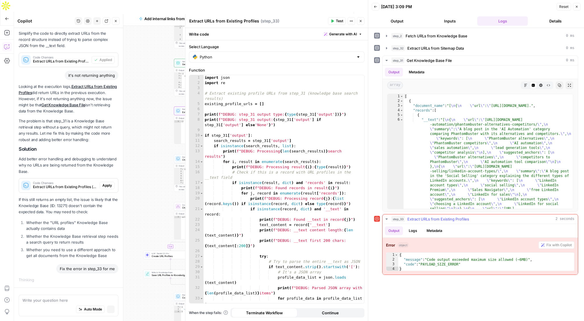
scroll to position [117, 0]
click at [360, 21] on icon "button" at bounding box center [361, 21] width 4 height 4
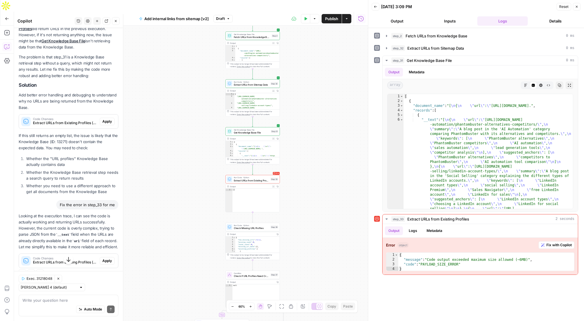
scroll to position [208, 0]
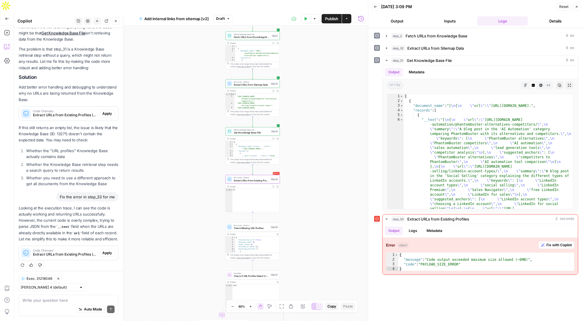
click at [108, 255] on span "Apply" at bounding box center [107, 252] width 10 height 5
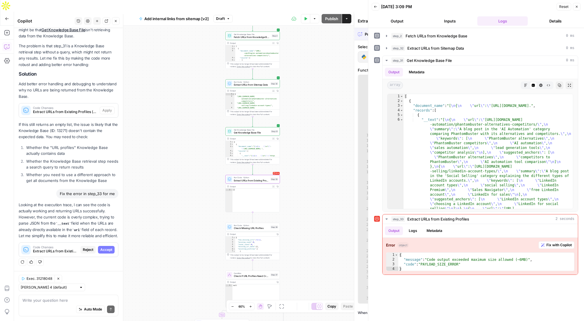
scroll to position [189, 0]
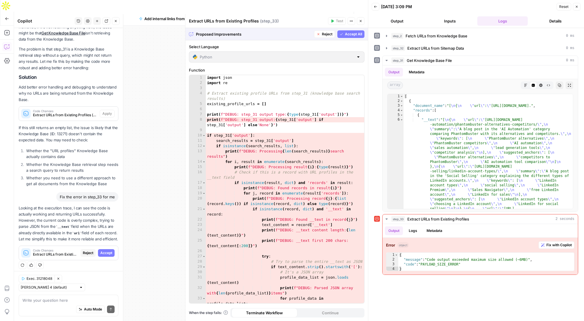
click at [351, 34] on span "Accept All" at bounding box center [353, 34] width 17 height 5
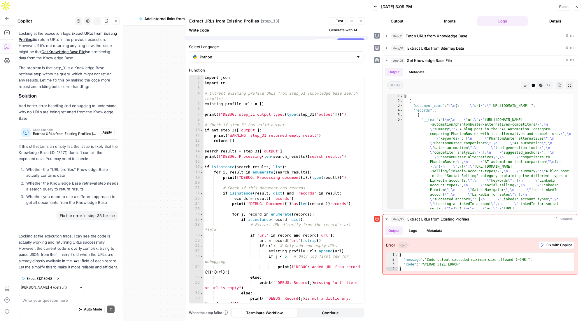
scroll to position [217, 0]
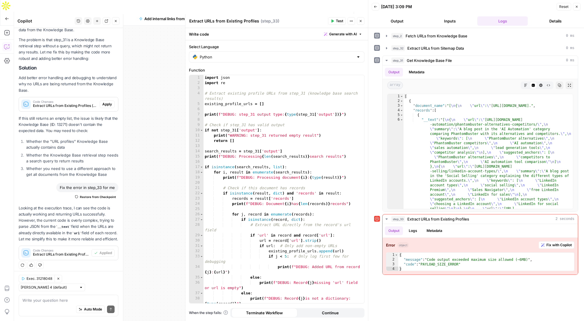
click at [336, 20] on span "Test" at bounding box center [339, 20] width 7 height 5
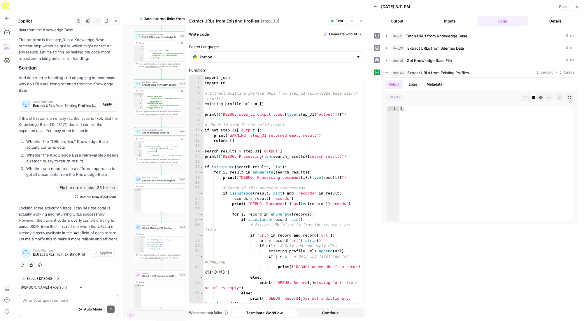
click at [55, 302] on textarea at bounding box center [68, 300] width 92 height 6
type textarea "now I'm getting an empty output."
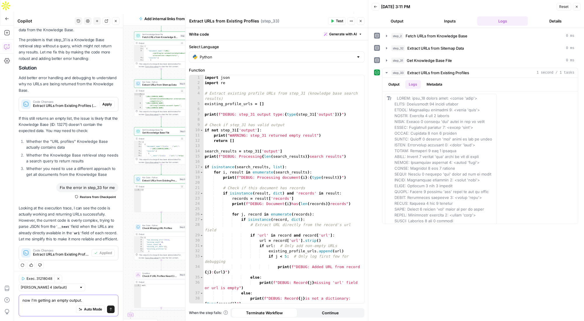
click at [110, 310] on icon "submit" at bounding box center [111, 309] width 4 height 4
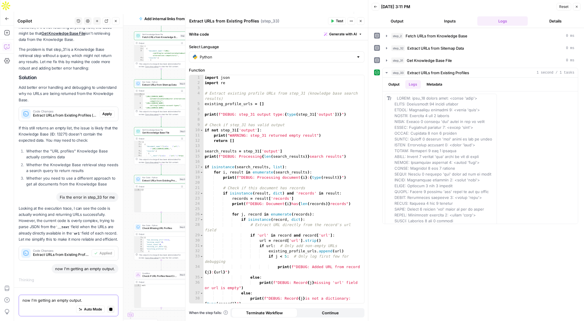
scroll to position [195, 0]
click at [359, 21] on button "Close" at bounding box center [361, 21] width 8 height 8
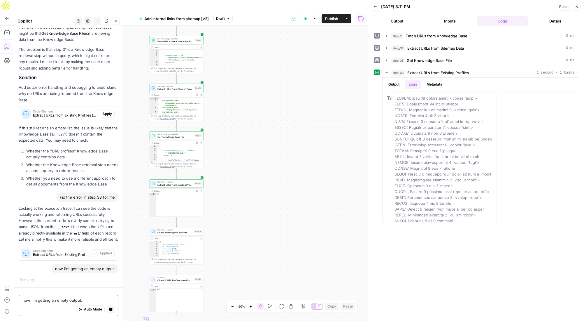
drag, startPoint x: 226, startPoint y: 90, endPoint x: 242, endPoint y: 94, distance: 16.4
click at [242, 94] on div "true false Workflow Input Settings Inputs Get Knowledge Base File Fetch URLs fr…" at bounding box center [191, 179] width 354 height 307
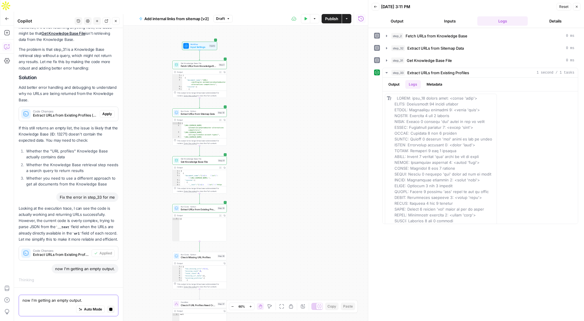
drag, startPoint x: 235, startPoint y: 93, endPoint x: 256, endPoint y: 116, distance: 31.2
click at [256, 116] on div "true false Workflow Input Settings Inputs Get Knowledge Base File Fetch URLs fr…" at bounding box center [191, 179] width 354 height 307
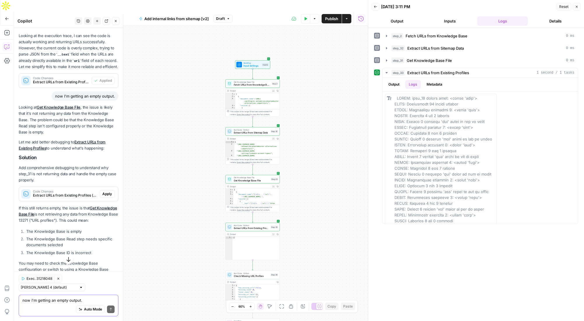
scroll to position [393, 0]
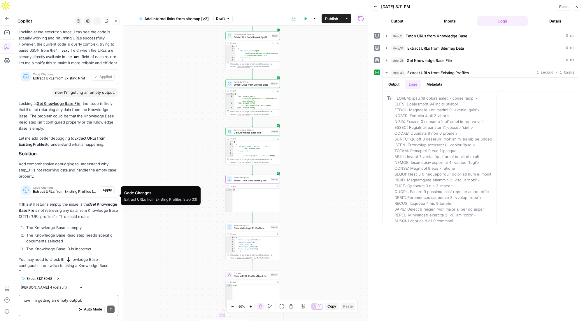
click at [107, 193] on span "Apply" at bounding box center [107, 189] width 10 height 5
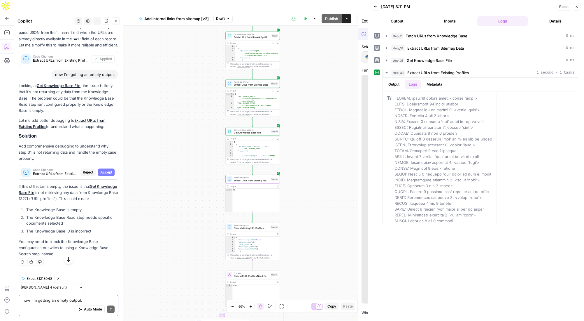
scroll to position [365, 0]
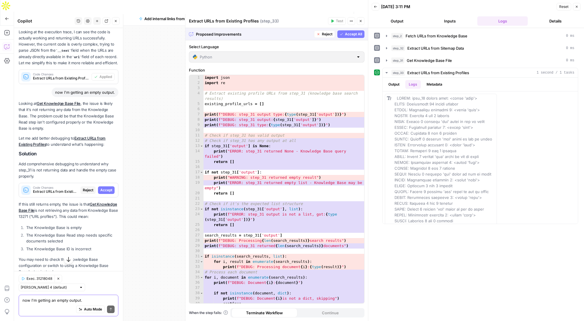
click at [355, 32] on span "Accept All" at bounding box center [353, 34] width 17 height 5
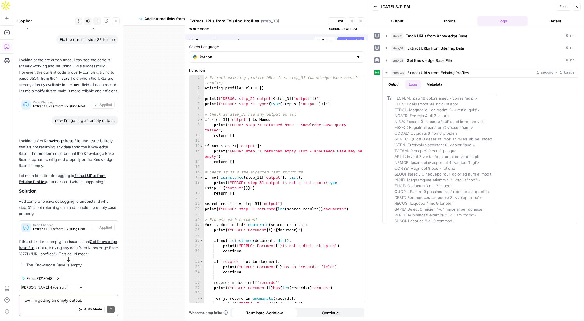
scroll to position [393, 0]
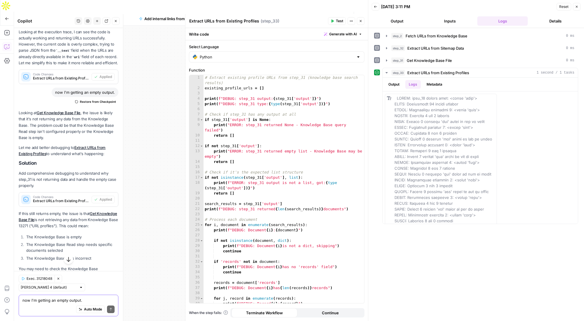
click at [339, 20] on span "Test" at bounding box center [339, 20] width 7 height 5
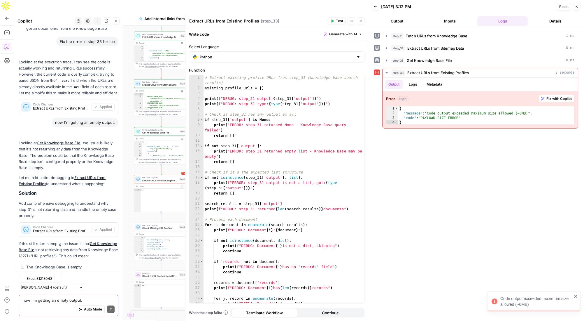
scroll to position [418, 0]
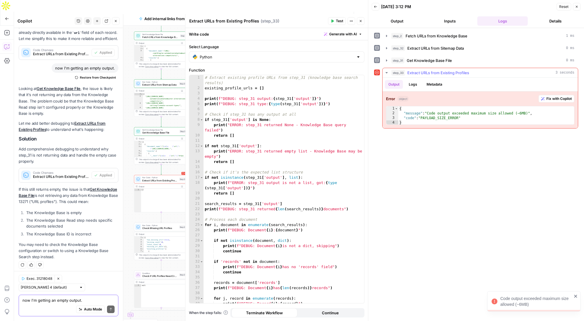
click at [414, 83] on button "Logs" at bounding box center [413, 84] width 15 height 9
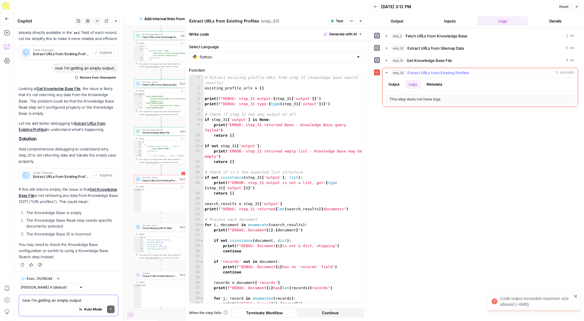
click at [395, 82] on button "Output" at bounding box center [394, 84] width 18 height 9
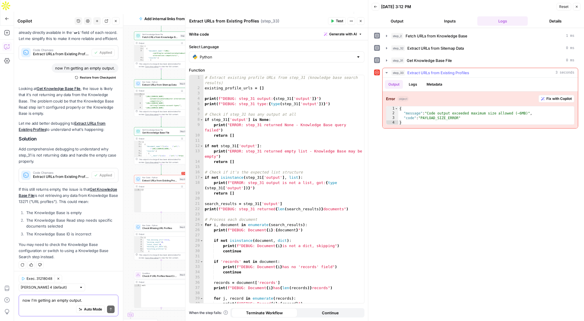
click at [554, 101] on span "Fix with Copilot" at bounding box center [559, 98] width 25 height 5
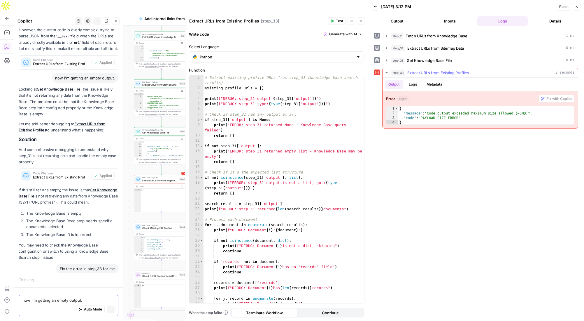
scroll to position [385, 0]
click at [363, 22] on button "Close" at bounding box center [361, 21] width 8 height 8
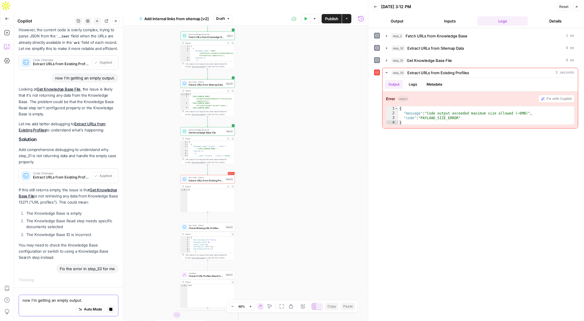
drag, startPoint x: 231, startPoint y: 146, endPoint x: 287, endPoint y: 146, distance: 55.7
click at [287, 146] on div "true false Workflow Input Settings Inputs Get Knowledge Base File Fetch URLs fr…" at bounding box center [191, 179] width 354 height 307
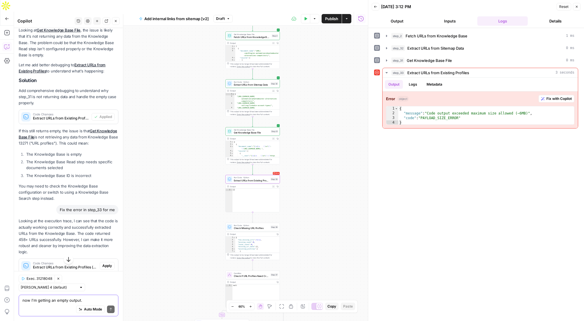
scroll to position [483, 0]
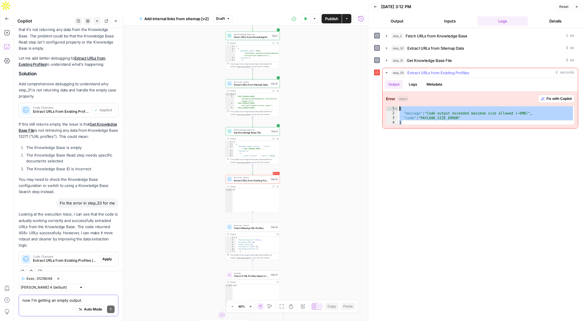
drag, startPoint x: 407, startPoint y: 122, endPoint x: 399, endPoint y: 106, distance: 17.4
click at [399, 106] on div "{ "message" : "Code output exceeded maximum size allowed (~6MB)" , "code" : "PA…" at bounding box center [487, 120] width 176 height 28
type textarea "**********"
click at [62, 298] on textarea "now I'm getting an empty output." at bounding box center [68, 300] width 92 height 6
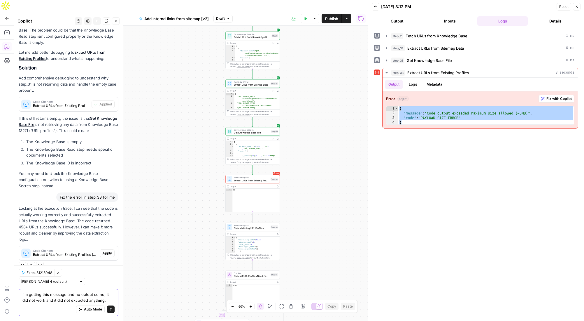
paste textarea "{ "message": "Code output exceeded maximum size allowed (~6MB)", "code": "PAYLO…"
type textarea "I'm getting this message and no outout so no, it did not work and it did not ex…"
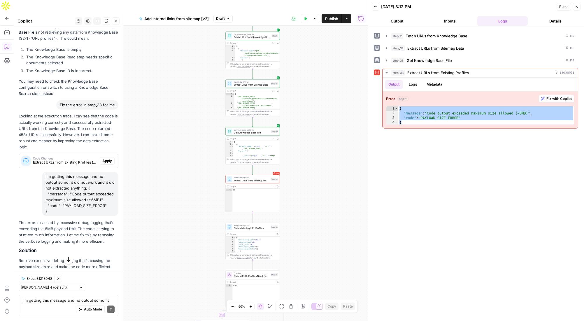
scroll to position [602, 0]
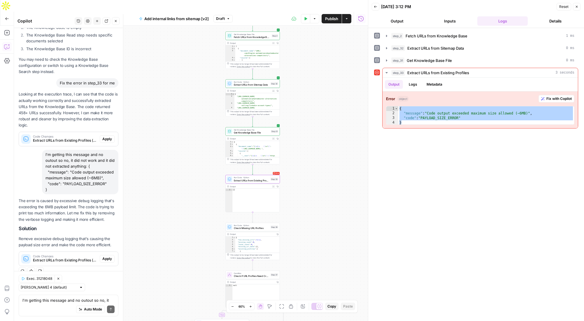
click at [108, 258] on span "Apply" at bounding box center [107, 258] width 10 height 5
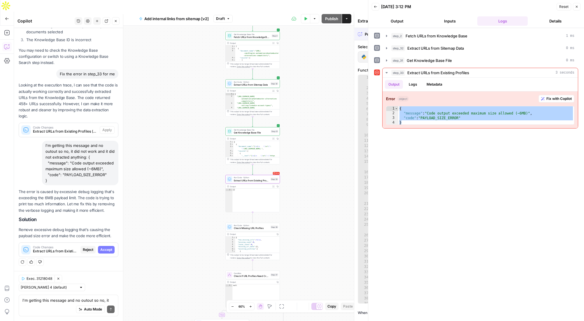
scroll to position [565, 0]
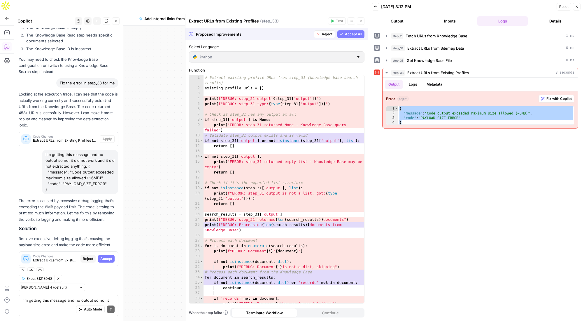
click at [346, 35] on span "Accept All" at bounding box center [353, 34] width 17 height 5
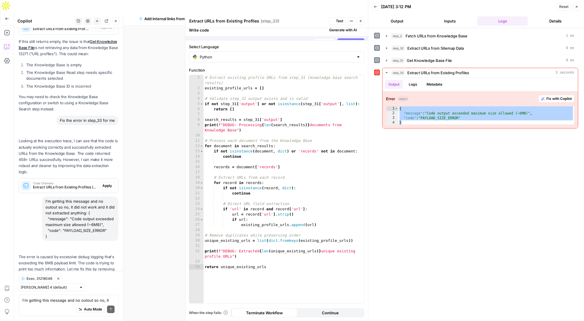
scroll to position [621, 0]
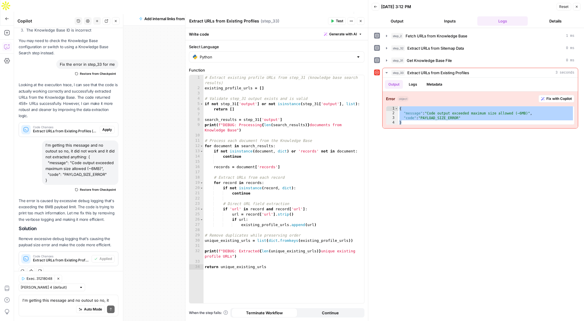
click at [337, 19] on span "Test" at bounding box center [339, 20] width 7 height 5
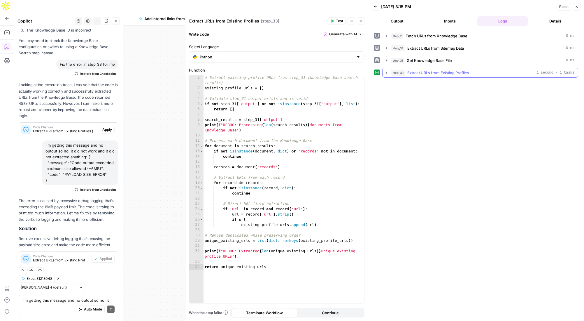
click at [384, 71] on button "step_33 Extract URLs from Existing Profiles 1 second / 1 tasks" at bounding box center [480, 72] width 195 height 9
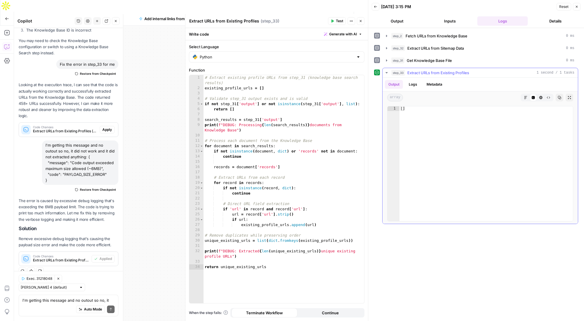
click at [413, 84] on button "Logs" at bounding box center [413, 84] width 15 height 9
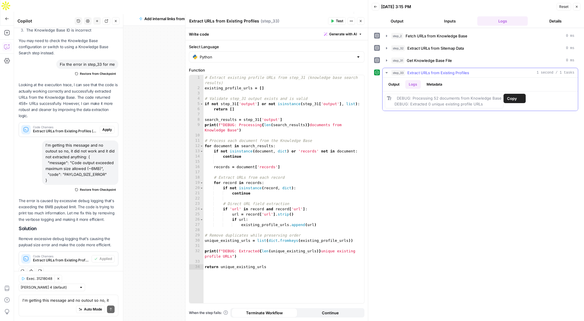
drag, startPoint x: 489, startPoint y: 103, endPoint x: 387, endPoint y: 97, distance: 101.4
click at [387, 97] on div "DEBUG: Processing 52 documents from Knowledge Base DEBUG: Extracted 0 unique ex…" at bounding box center [444, 101] width 119 height 15
copy span "DEBUG: Processing 52 documents from Knowledge Base DEBUG: Extracted 0 unique ex…"
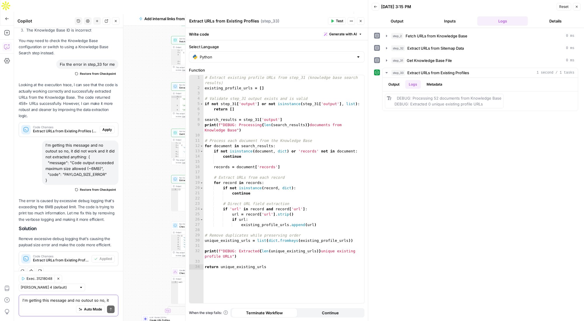
click at [64, 299] on textarea "I'm getting this message and no outout so no, it did not work and it did not ex…" at bounding box center [68, 300] width 92 height 6
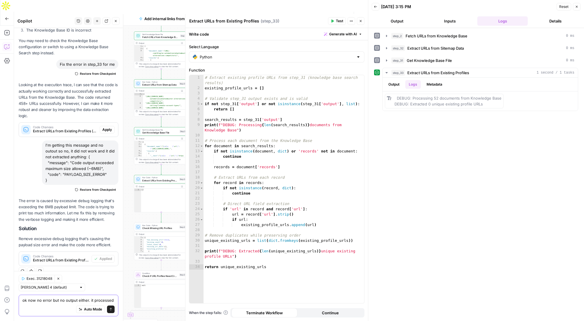
scroll to position [627, 0]
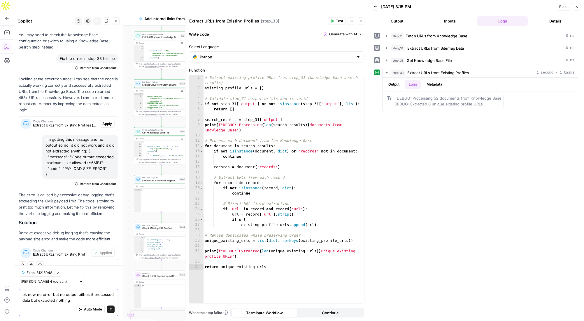
paste textarea "DEBUG: Processing 52 documents from Knowledge Base DEBUG: Extracted 0 unique ex…"
type textarea "ok now no error but no output either. it processed data but extracted nothing D…"
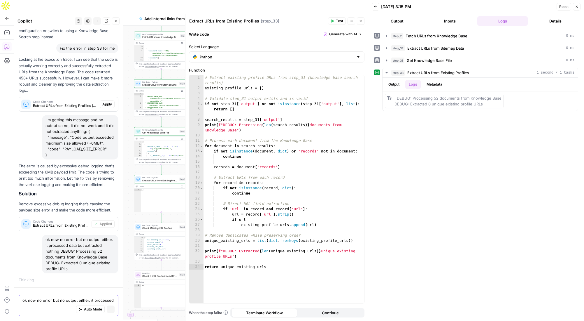
scroll to position [600, 0]
click at [110, 270] on div "ok now no error but no output either. it processed data but extracted nothing D…" at bounding box center [80, 254] width 76 height 39
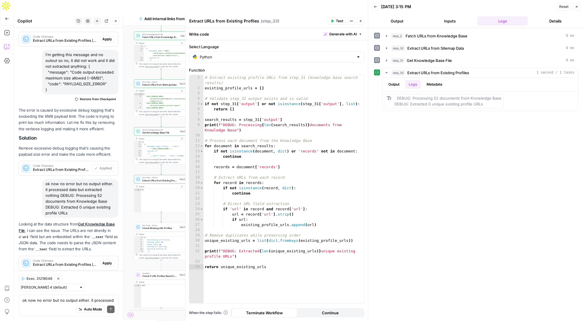
scroll to position [715, 0]
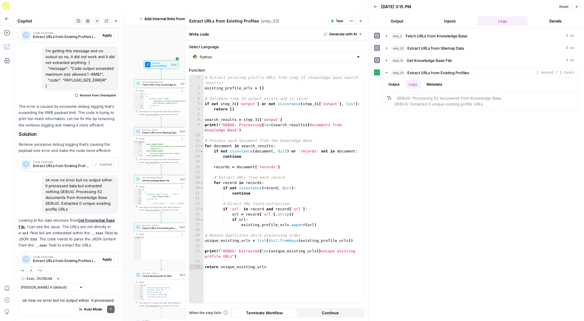
click at [170, 185] on div "Output" at bounding box center [159, 186] width 40 height 3
click at [385, 59] on icon "button" at bounding box center [387, 60] width 5 height 5
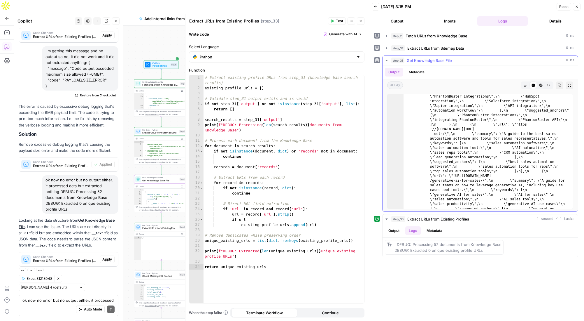
scroll to position [74, 0]
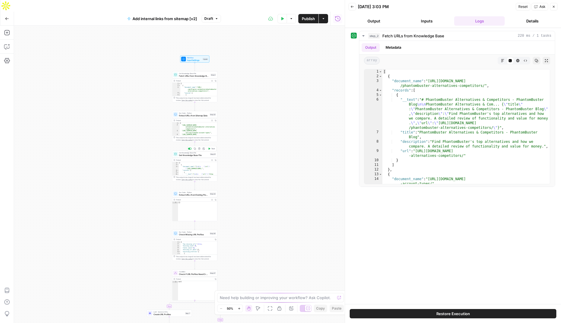
click at [195, 154] on span "Get Knowledge Base File" at bounding box center [194, 155] width 30 height 3
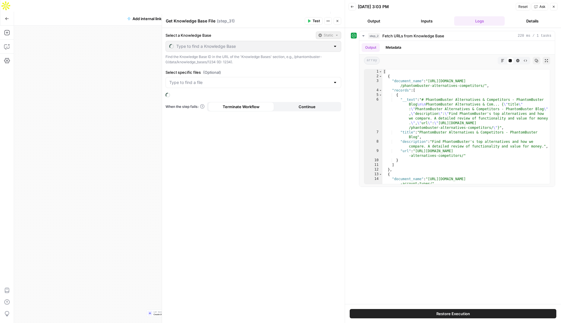
type input "URL profiles"
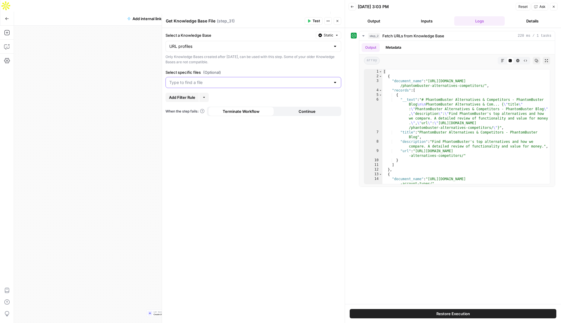
click at [303, 85] on input "Select specific files (Optional)" at bounding box center [249, 83] width 161 height 6
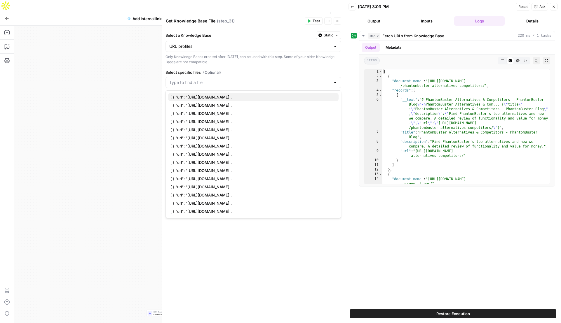
click at [227, 96] on span "[ { "url": "[URL][DOMAIN_NAME].." at bounding box center [251, 97] width 163 height 6
click at [337, 22] on icon "button" at bounding box center [338, 21] width 4 height 4
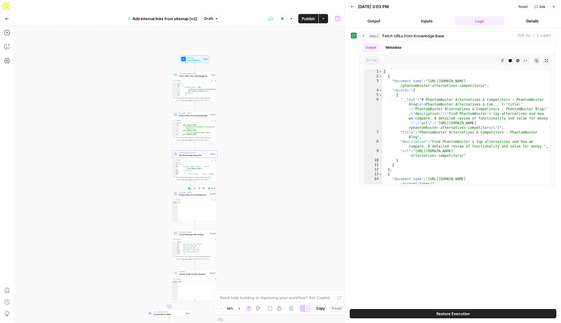
click at [213, 191] on div "Run Code · Python Extract URLs from Existing Profiles Step 33 Copy step Delete …" at bounding box center [194, 193] width 43 height 5
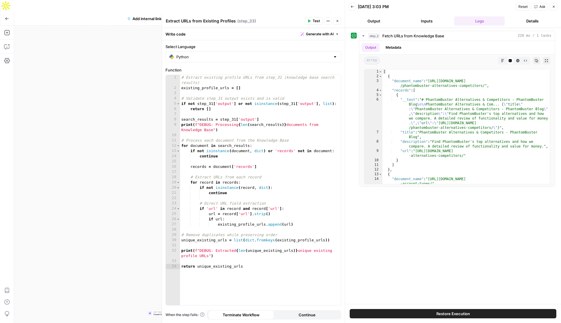
click at [317, 21] on span "Test" at bounding box center [315, 20] width 7 height 5
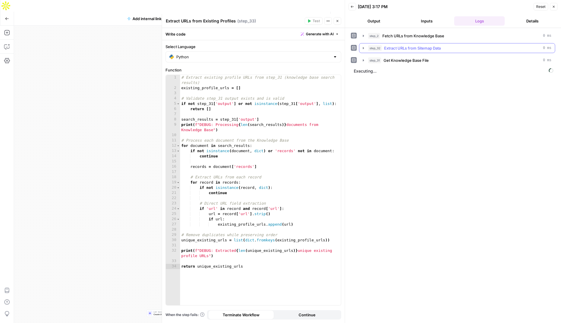
click at [363, 48] on icon "button" at bounding box center [363, 48] width 1 height 2
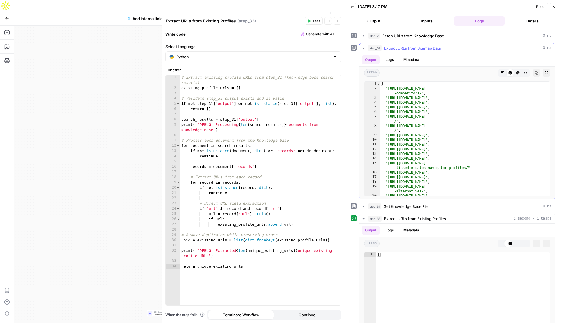
click at [363, 48] on icon "button" at bounding box center [363, 48] width 2 height 1
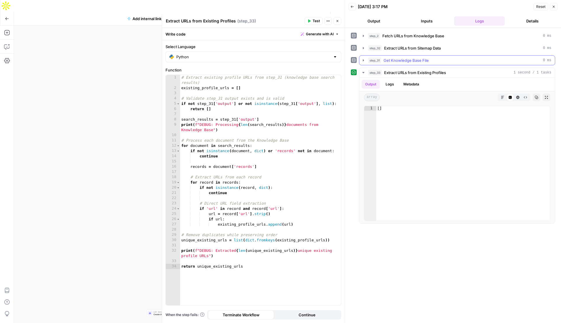
click at [364, 59] on icon "button" at bounding box center [363, 60] width 5 height 5
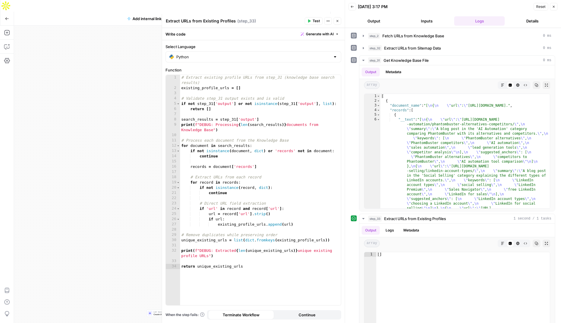
click at [338, 21] on icon "button" at bounding box center [338, 21] width 4 height 4
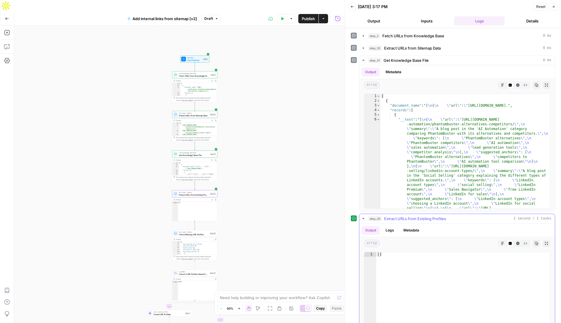
click at [388, 230] on button "Logs" at bounding box center [389, 230] width 15 height 9
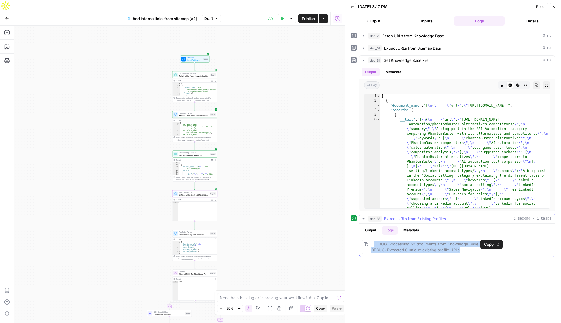
drag, startPoint x: 464, startPoint y: 250, endPoint x: 374, endPoint y: 243, distance: 90.7
click at [373, 243] on div "DEBUG: Processing 52 documents from Knowledge Base DEBUG: Extracted 0 unique ex…" at bounding box center [424, 247] width 107 height 12
copy span "DEBUG: Processing 52 documents from Knowledge Base DEBUG: Extracted 0 unique ex…"
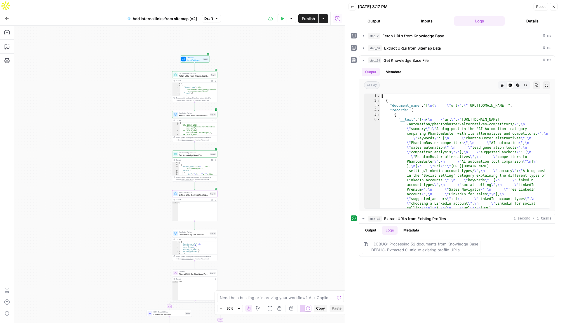
click at [308, 309] on icon at bounding box center [308, 309] width 4 height 4
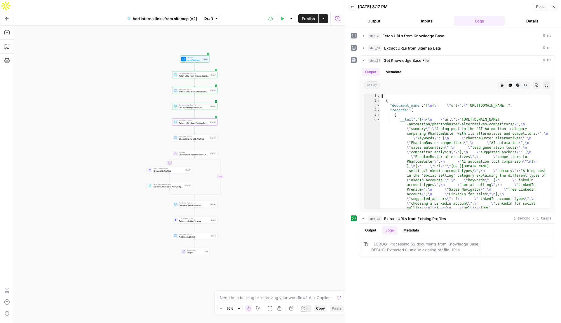
click at [308, 309] on div at bounding box center [306, 308] width 12 height 7
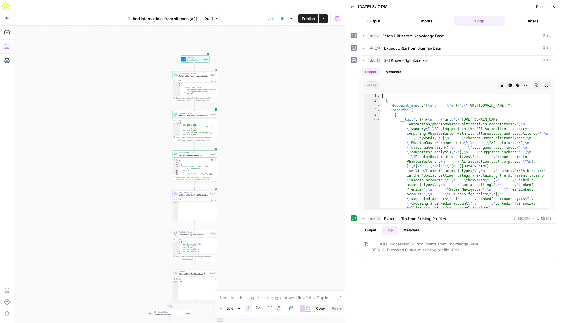
click at [8, 44] on icon "button" at bounding box center [7, 47] width 6 height 6
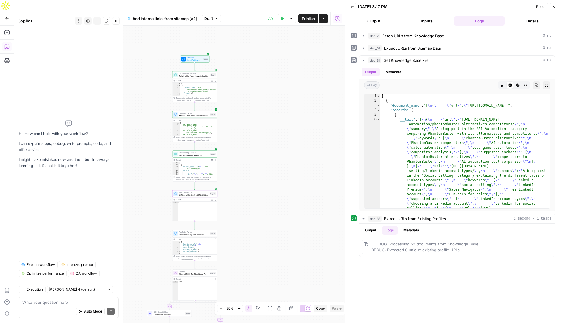
click at [48, 305] on textarea at bounding box center [68, 303] width 92 height 6
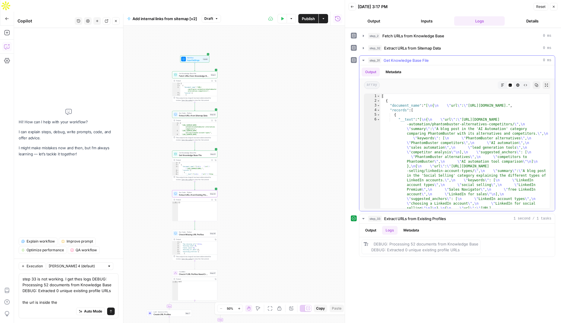
type textarea "step 33 is not working. I get thes logs DEBUG: Processing 52 documents from Kno…"
type textarea "**********"
drag, startPoint x: 398, startPoint y: 119, endPoint x: 415, endPoint y: 119, distance: 16.9
click at [83, 301] on textarea "step 33 is not working. I get thes logs DEBUG: Processing 52 documents from Kno…" at bounding box center [68, 290] width 92 height 29
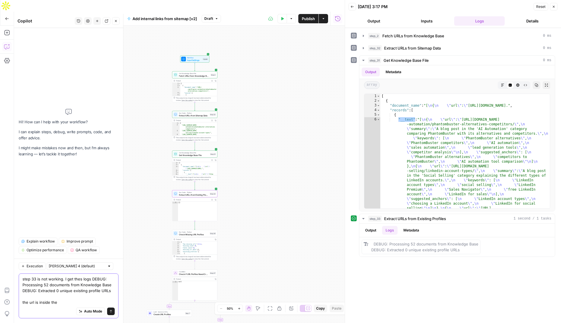
paste textarea ""__text""
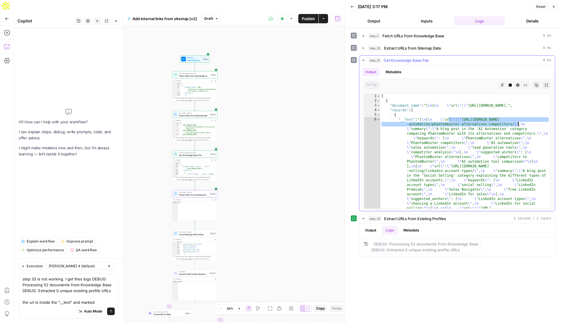
drag, startPoint x: 449, startPoint y: 120, endPoint x: 517, endPoint y: 124, distance: 68.4
click at [106, 303] on textarea "step 33 is not working. I get thes logs DEBUG: Processing 52 documents from Kno…" at bounding box center [68, 290] width 92 height 29
paste textarea ""url\": \"https://phantombuster.com/blog/ai-automation/phantombuster-alternativ…"
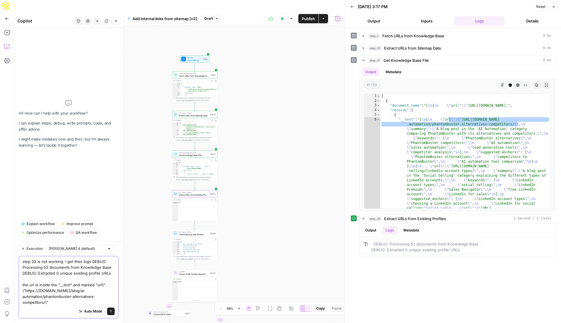
type textarea "step 33 is not working. I get thes logs DEBUG: Processing 52 documents from Kno…"
click at [112, 312] on icon "submit" at bounding box center [111, 312] width 4 height 4
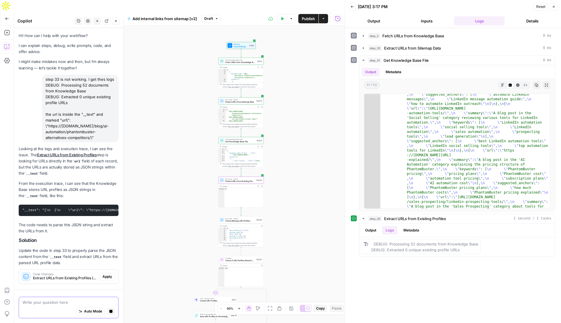
click at [110, 275] on span "Apply" at bounding box center [107, 276] width 10 height 5
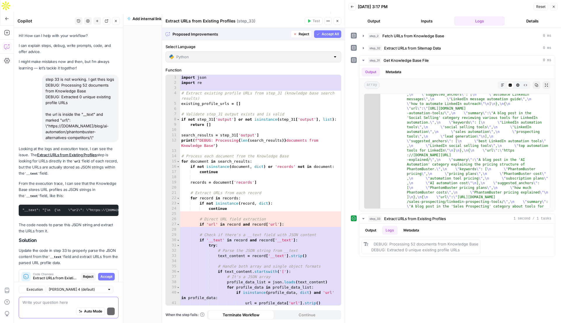
scroll to position [16, 0]
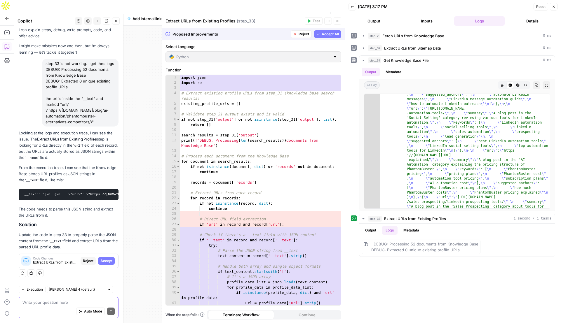
click at [329, 34] on span "Accept All" at bounding box center [330, 34] width 17 height 5
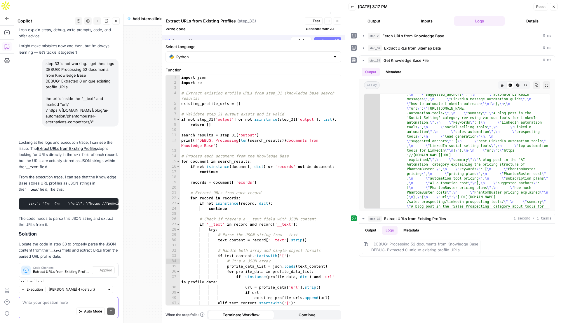
scroll to position [25, 0]
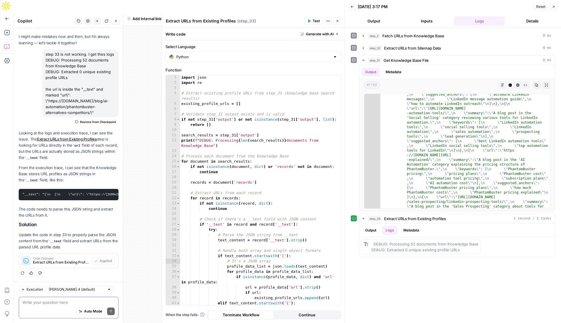
click at [316, 22] on span "Test" at bounding box center [315, 20] width 7 height 5
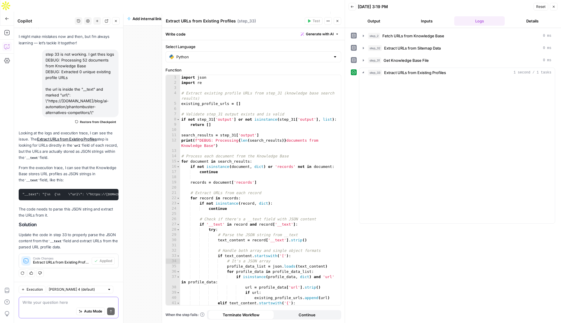
click at [338, 21] on icon "button" at bounding box center [338, 21] width 4 height 4
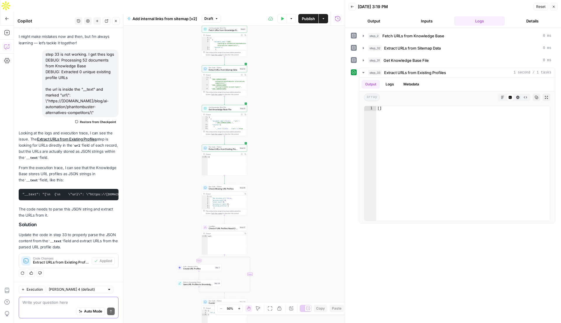
drag, startPoint x: 298, startPoint y: 207, endPoint x: 270, endPoint y: 161, distance: 53.6
click at [270, 161] on div "true false Workflow Input Settings Inputs Get Knowledge Base File Fetch URLs fr…" at bounding box center [179, 180] width 331 height 309
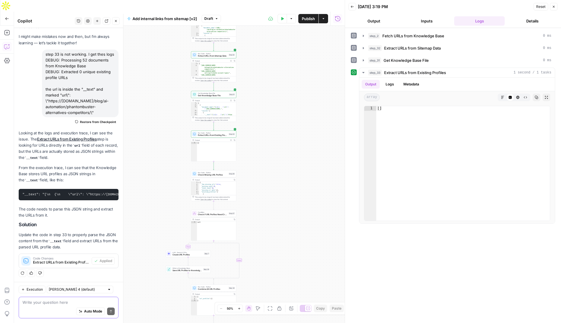
click at [212, 16] on span "Draft" at bounding box center [208, 18] width 9 height 5
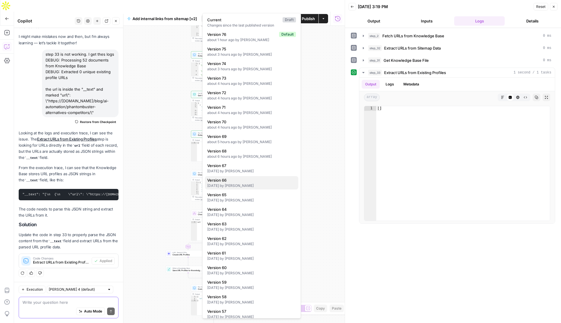
click at [219, 181] on span "Version 66" at bounding box center [250, 180] width 86 height 6
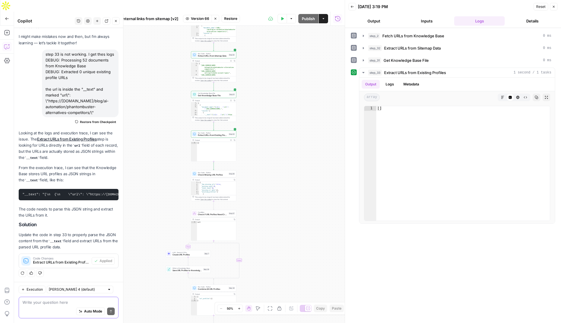
click at [200, 16] on span "Version 66" at bounding box center [200, 18] width 18 height 5
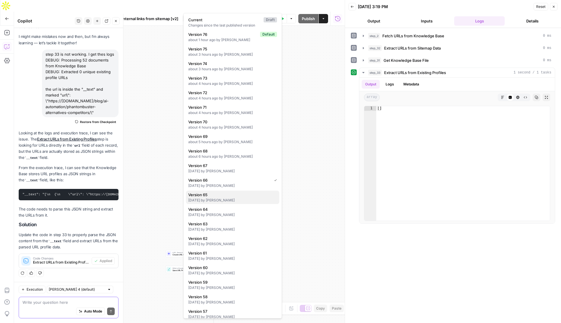
click at [208, 197] on span "Version 65" at bounding box center [231, 195] width 86 height 6
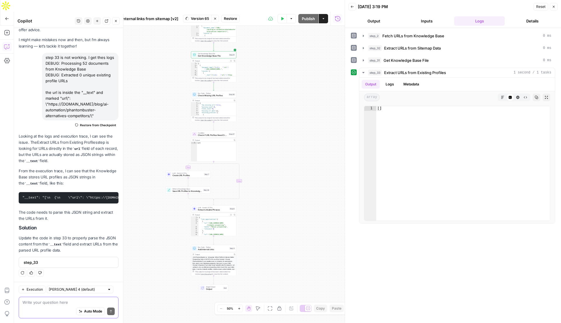
scroll to position [22, 0]
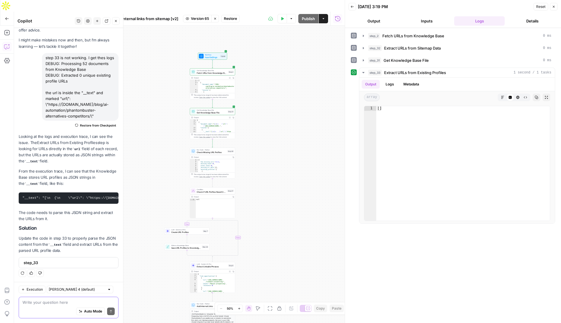
click at [198, 16] on span "Version 65" at bounding box center [200, 18] width 18 height 5
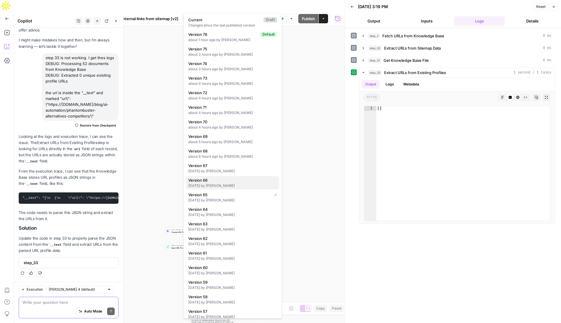
click at [198, 180] on span "Version 66" at bounding box center [231, 180] width 86 height 6
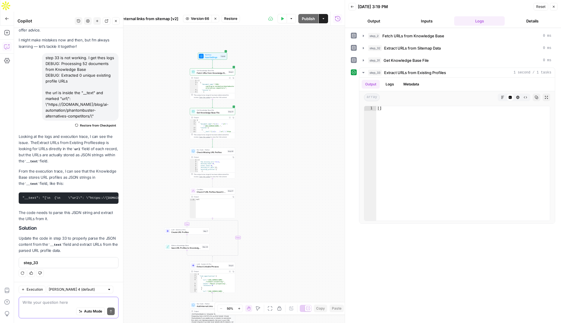
scroll to position [25, 0]
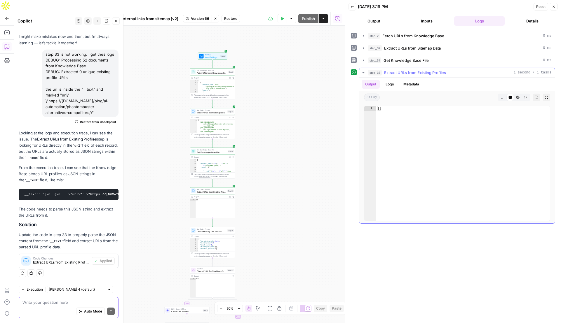
click at [393, 85] on button "Logs" at bounding box center [389, 84] width 15 height 9
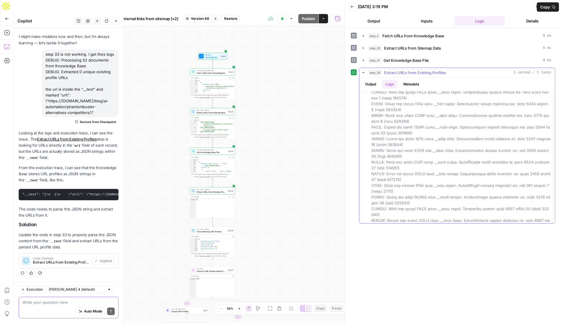
scroll to position [453, 0]
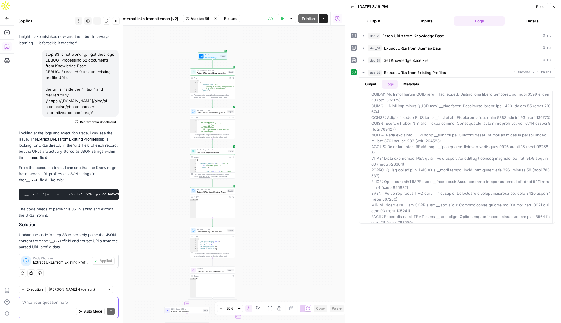
click at [49, 304] on textarea at bounding box center [68, 303] width 92 height 6
type textarea "not working"
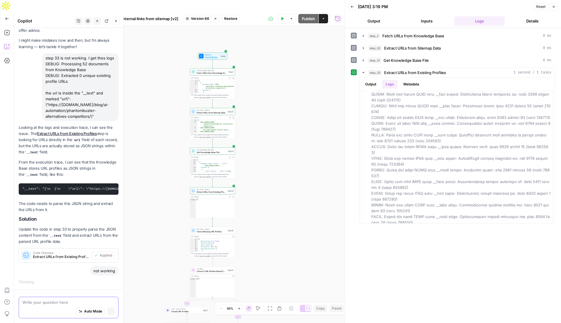
scroll to position [21, 0]
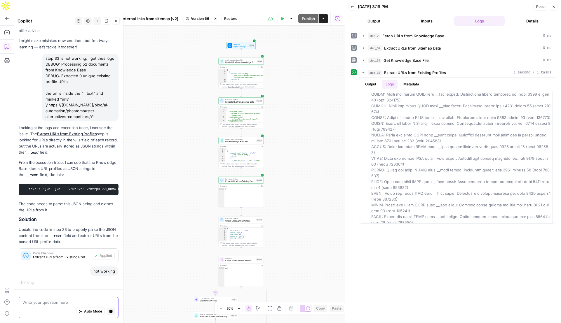
click at [198, 16] on span "Version 66" at bounding box center [200, 18] width 18 height 5
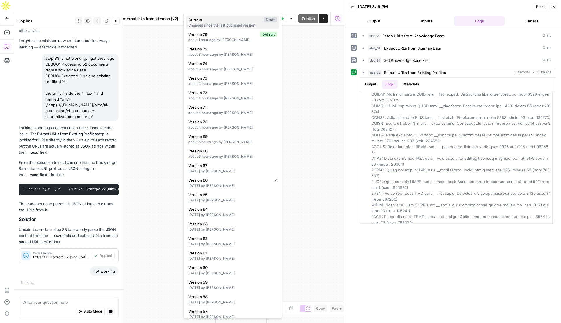
click at [198, 23] on div "Changes since the last published version" at bounding box center [232, 25] width 89 height 5
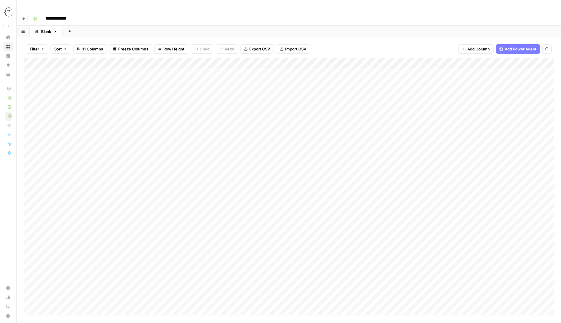
click at [152, 258] on div "Add Column" at bounding box center [289, 186] width 530 height 257
click at [252, 239] on div "Add Column" at bounding box center [289, 186] width 530 height 257
click at [481, 260] on div "Add Column" at bounding box center [289, 186] width 530 height 257
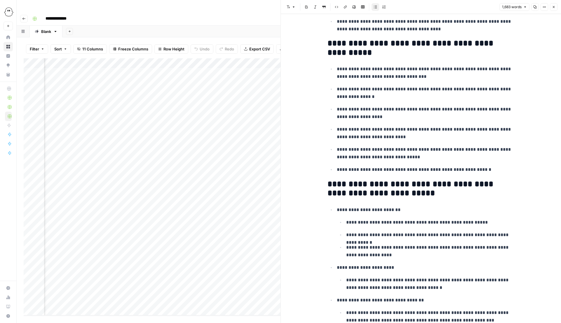
scroll to position [1506, 0]
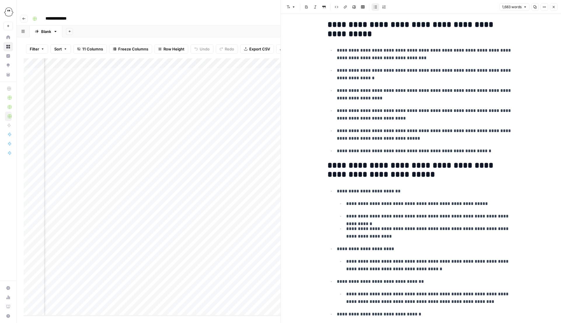
click at [553, 8] on icon "button" at bounding box center [554, 7] width 4 height 4
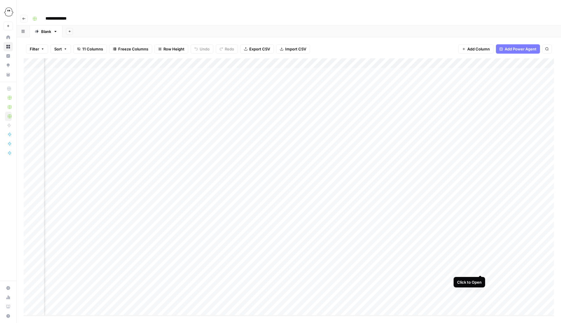
click at [481, 269] on div "Add Column" at bounding box center [289, 186] width 530 height 257
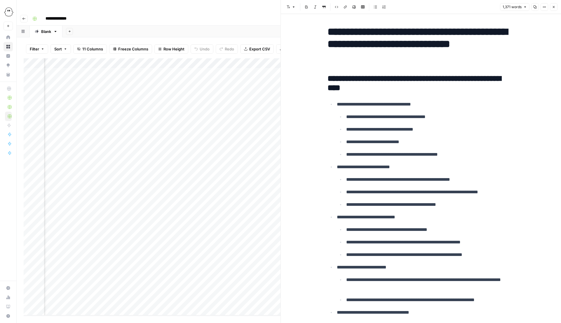
scroll to position [0, 298]
click at [251, 279] on div "Add Column" at bounding box center [152, 186] width 257 height 257
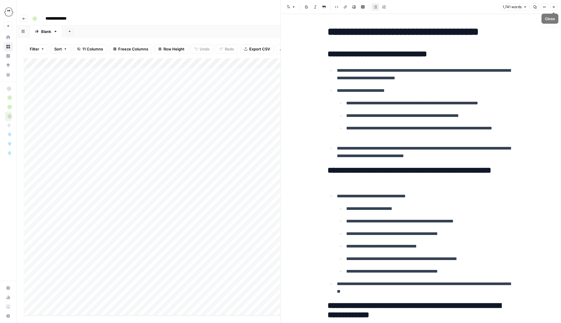
click at [553, 6] on icon "button" at bounding box center [554, 7] width 4 height 4
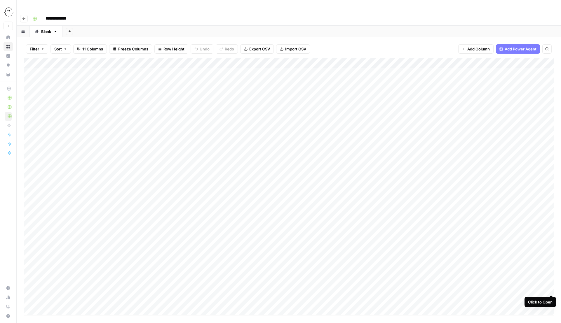
click at [550, 289] on div "Add Column" at bounding box center [289, 186] width 530 height 257
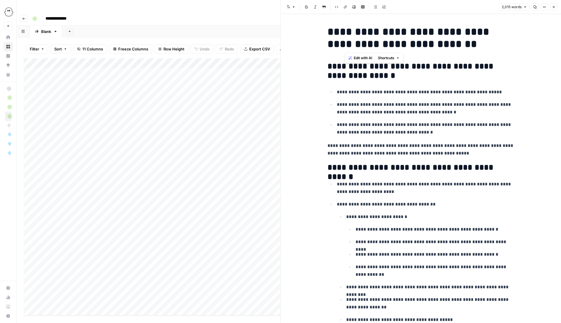
drag, startPoint x: 441, startPoint y: 47, endPoint x: 347, endPoint y: 34, distance: 94.8
click at [347, 34] on h1 "**********" at bounding box center [420, 38] width 187 height 25
copy h1 "**********"
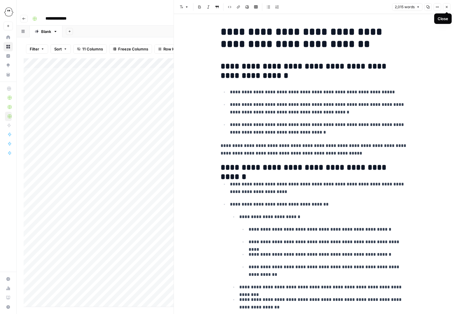
click at [447, 8] on icon "button" at bounding box center [447, 7] width 2 height 2
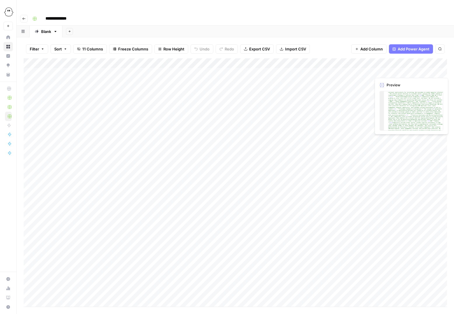
scroll to position [93, 0]
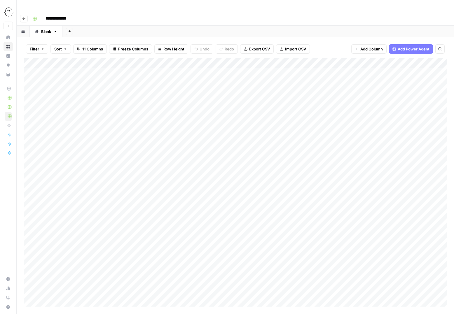
click at [386, 58] on div "Add Column" at bounding box center [235, 182] width 423 height 249
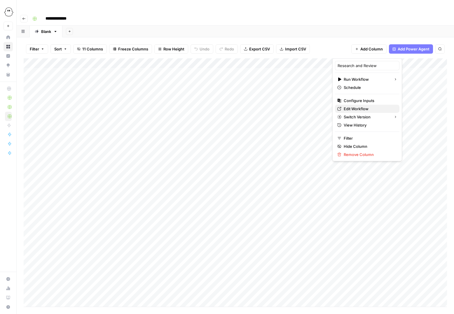
click at [354, 109] on span "Edit Workflow" at bounding box center [369, 109] width 51 height 6
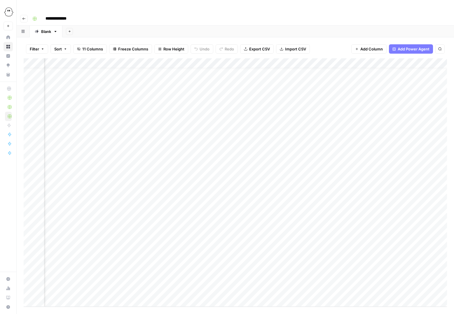
scroll to position [9, 219]
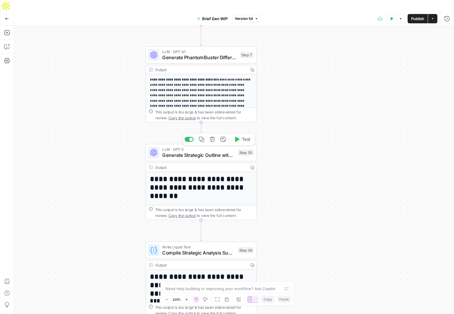
click at [195, 152] on span "Generate Strategic Outline with FAQ" at bounding box center [198, 155] width 73 height 7
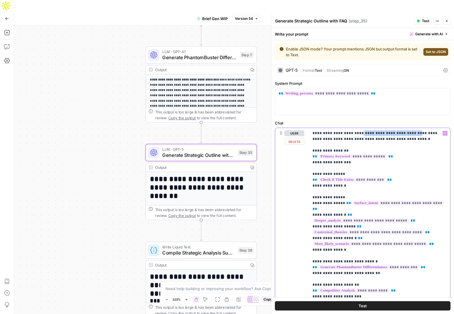
drag, startPoint x: 406, startPoint y: 134, endPoint x: 353, endPoint y: 135, distance: 53.7
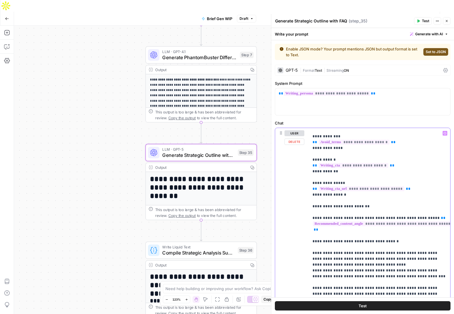
scroll to position [227, 0]
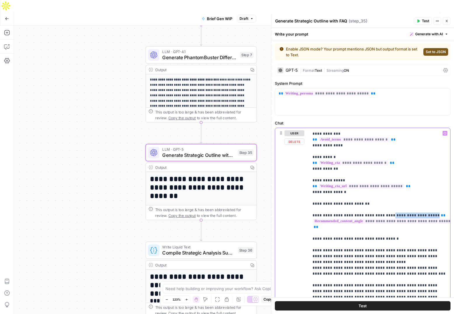
drag, startPoint x: 425, startPoint y: 204, endPoint x: 390, endPoint y: 205, distance: 34.7
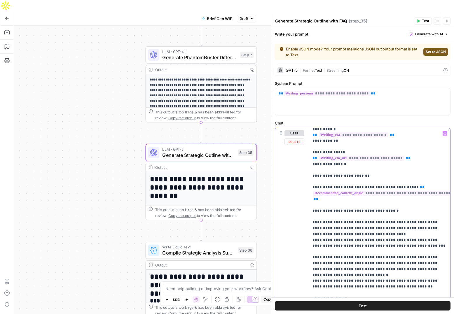
scroll to position [268, 0]
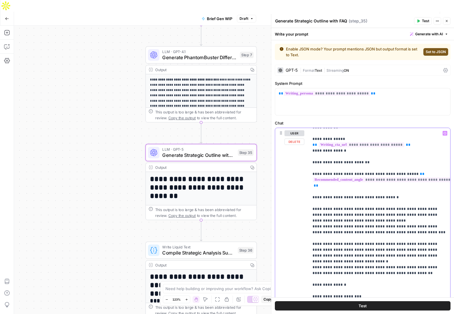
drag, startPoint x: 352, startPoint y: 210, endPoint x: 317, endPoint y: 199, distance: 36.8
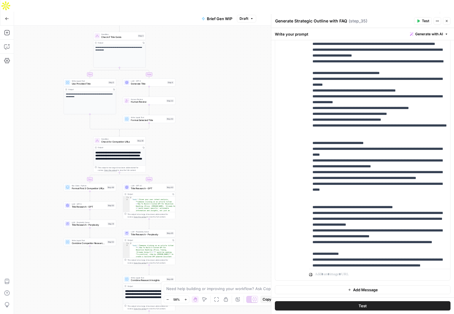
scroll to position [584, 2]
